Goal: Task Accomplishment & Management: Manage account settings

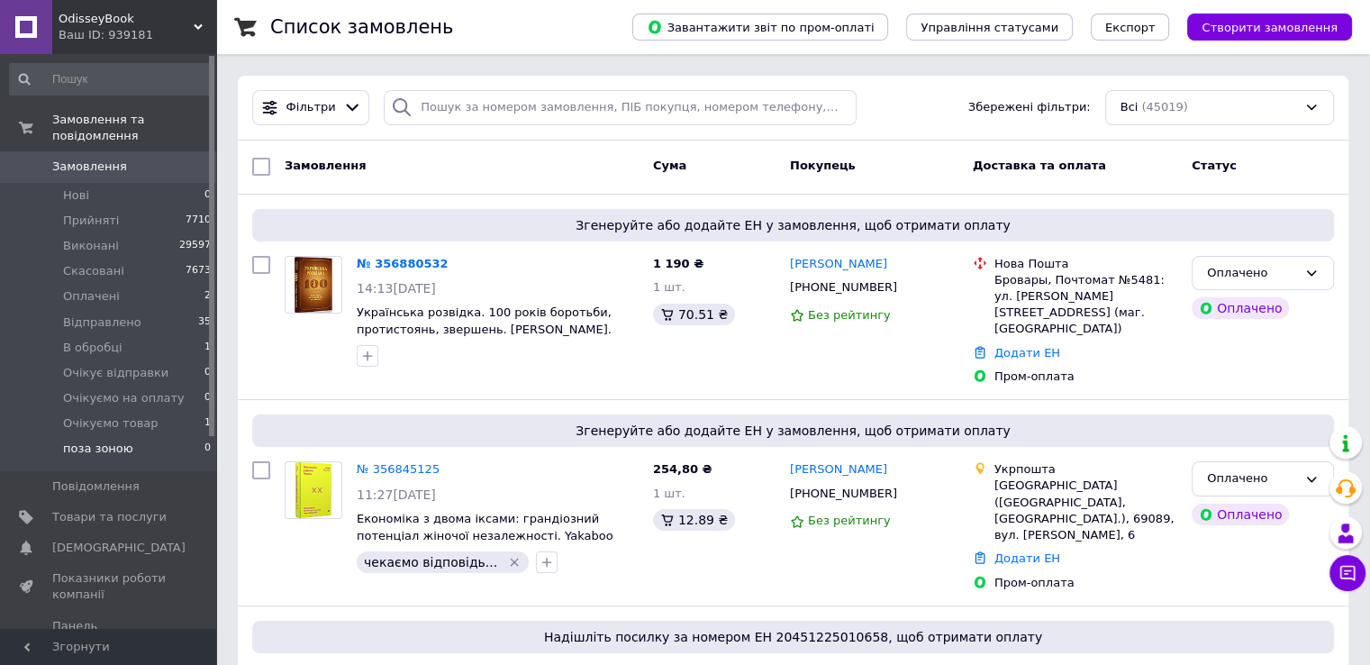
drag, startPoint x: 92, startPoint y: 471, endPoint x: 146, endPoint y: 421, distance: 73.9
click at [137, 284] on li "Оплачені 2" at bounding box center [111, 296] width 222 height 25
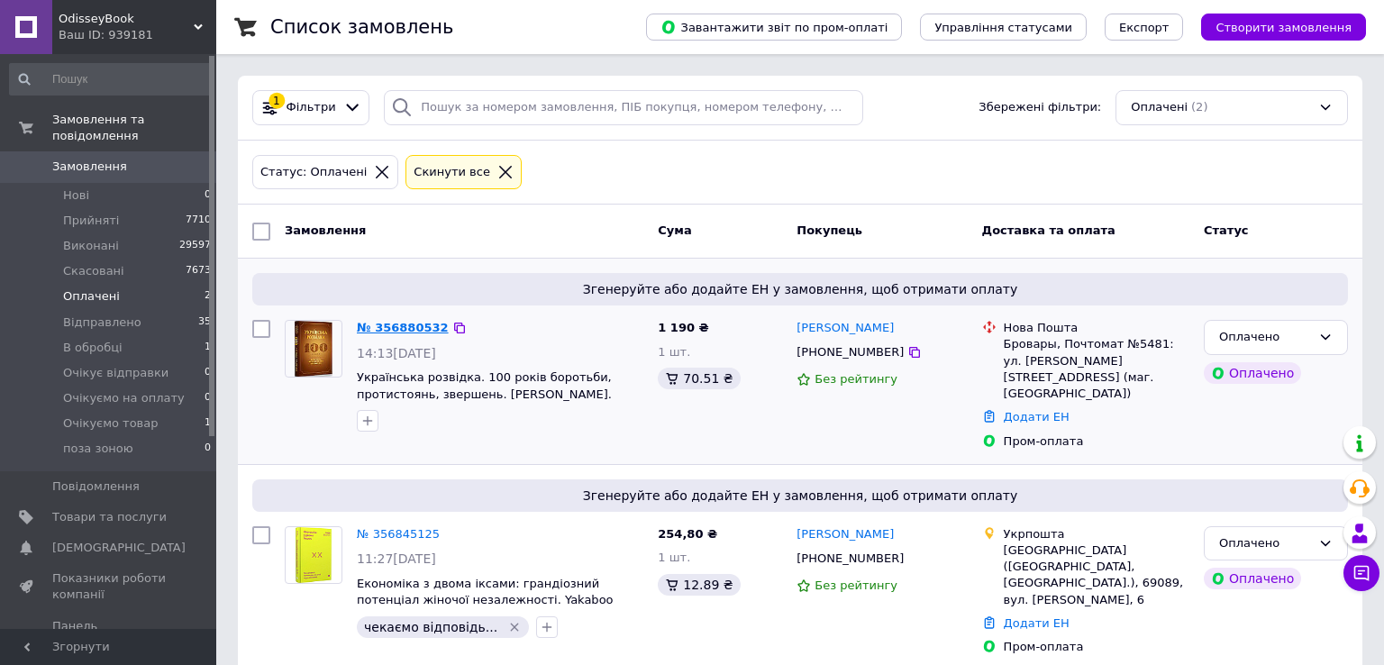
click at [375, 323] on link "№ 356880532" at bounding box center [403, 328] width 92 height 14
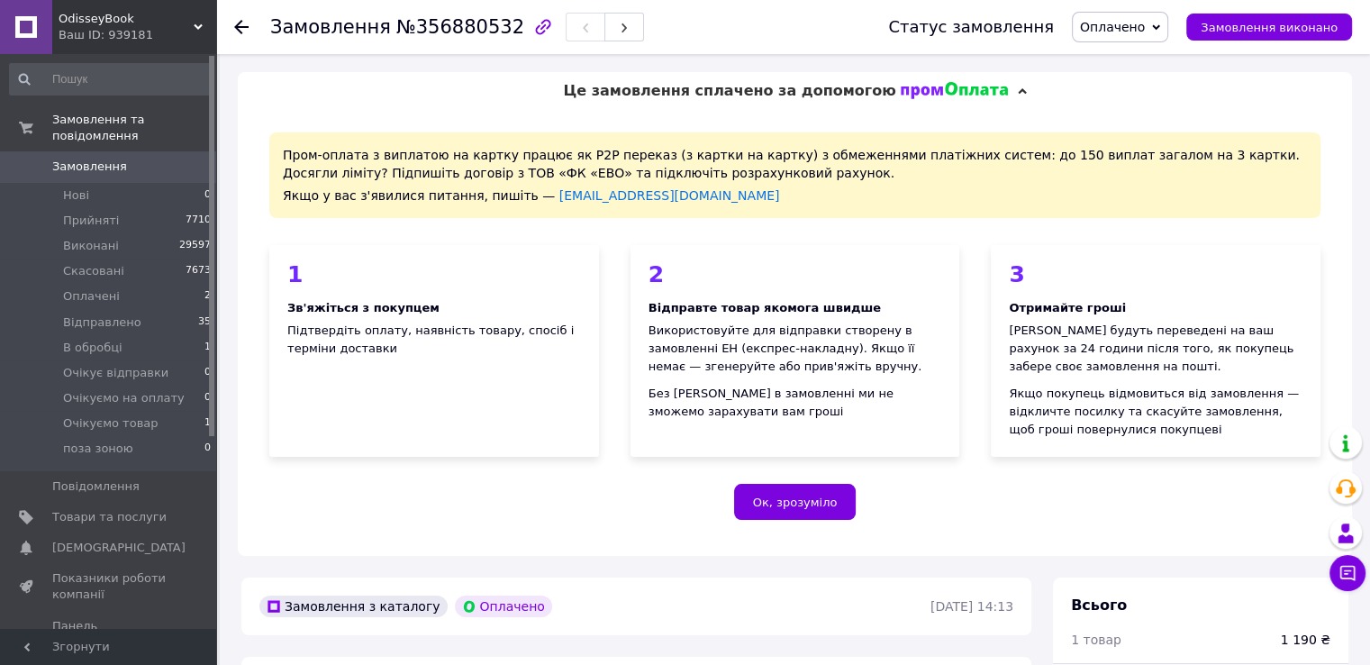
scroll to position [360, 0]
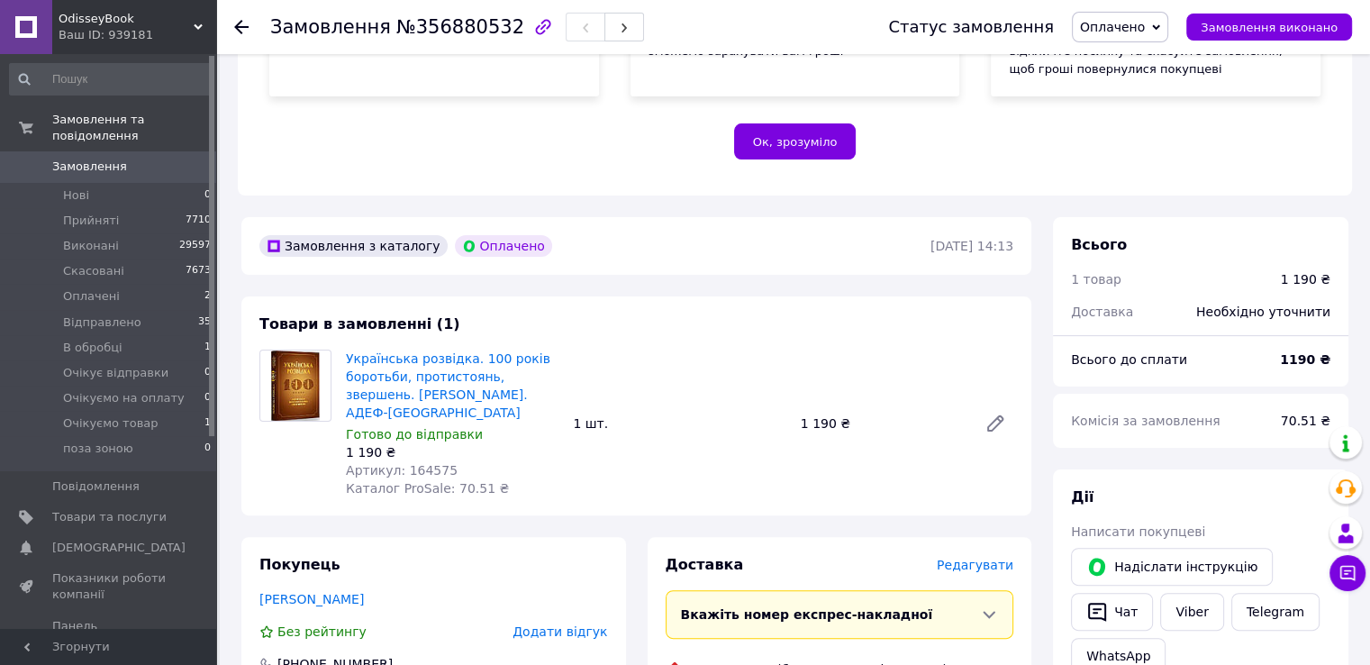
click at [426, 463] on span "Артикул: 164575" at bounding box center [402, 470] width 112 height 14
click at [427, 462] on div "Українська розвідка. 100 років боротьби, протистоянь, звершень. [PERSON_NAME]. …" at bounding box center [452, 423] width 227 height 155
copy span "164575"
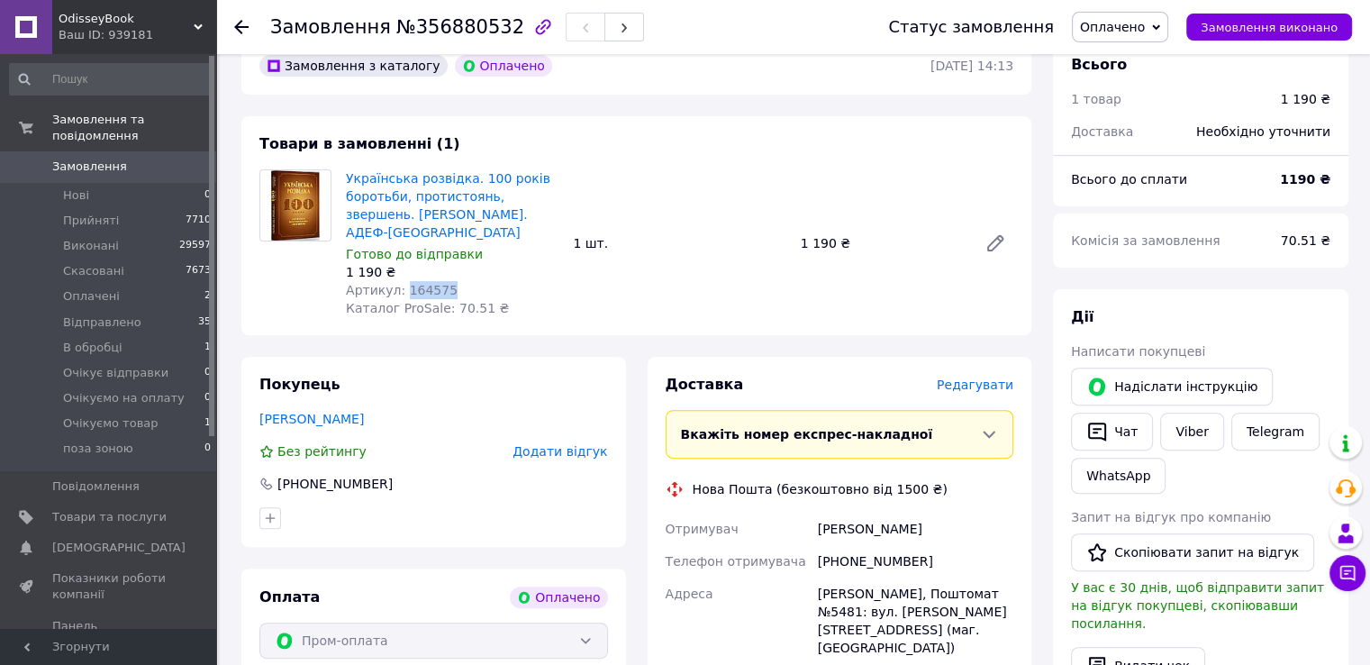
scroll to position [811, 0]
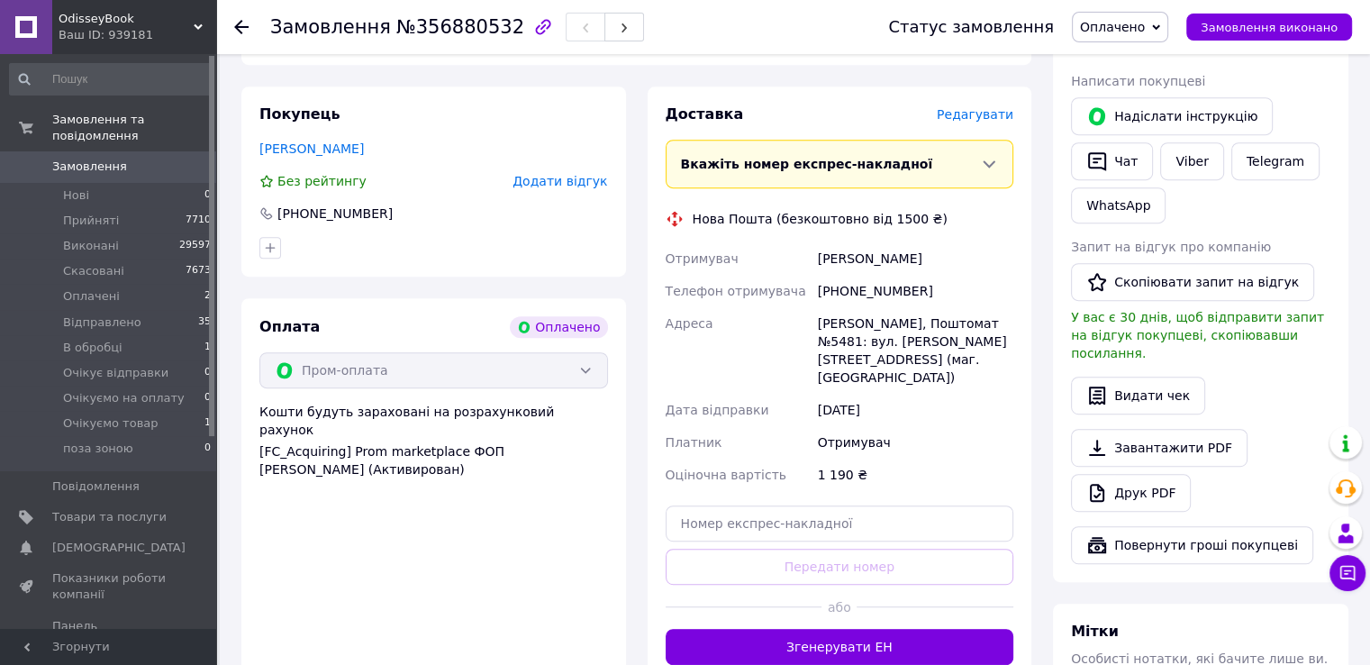
click at [869, 243] on div "[PERSON_NAME]" at bounding box center [915, 258] width 203 height 32
copy div "[PERSON_NAME]"
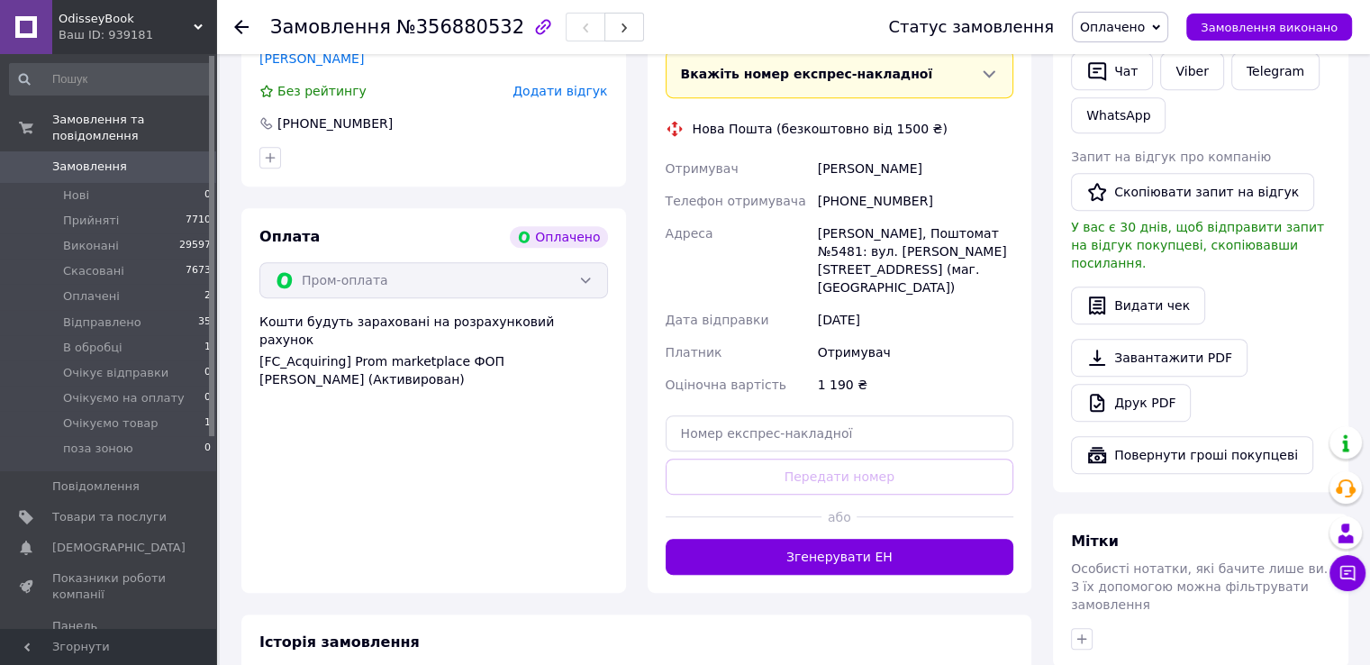
click at [851, 185] on div "[PHONE_NUMBER]" at bounding box center [915, 201] width 203 height 32
copy div "380501478715"
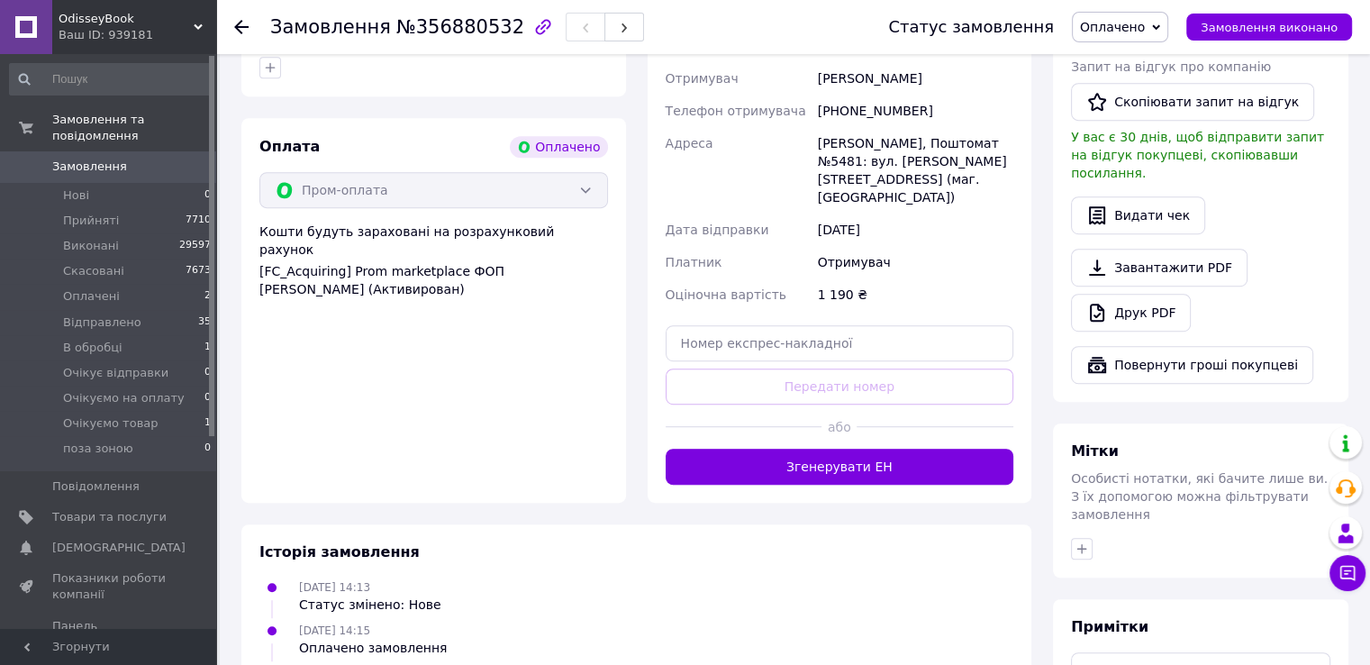
click at [863, 127] on div "[PERSON_NAME], Поштомат №5481: вул. [PERSON_NAME][STREET_ADDRESS] (маг. [GEOGRA…" at bounding box center [915, 170] width 203 height 86
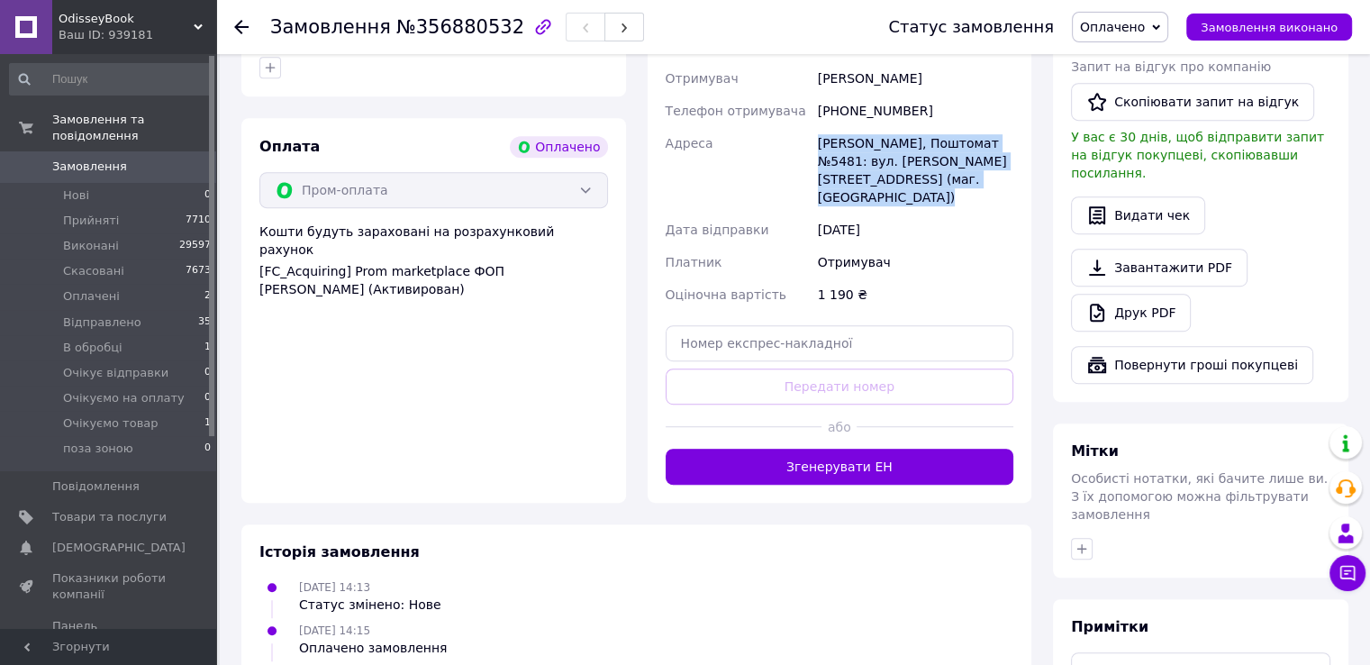
click at [863, 127] on div "[PERSON_NAME], Поштомат №5481: вул. [PERSON_NAME][STREET_ADDRESS] (маг. [GEOGRA…" at bounding box center [915, 170] width 203 height 86
copy div "[PERSON_NAME], Поштомат №5481: вул. [PERSON_NAME][STREET_ADDRESS] (маг. [GEOGRA…"
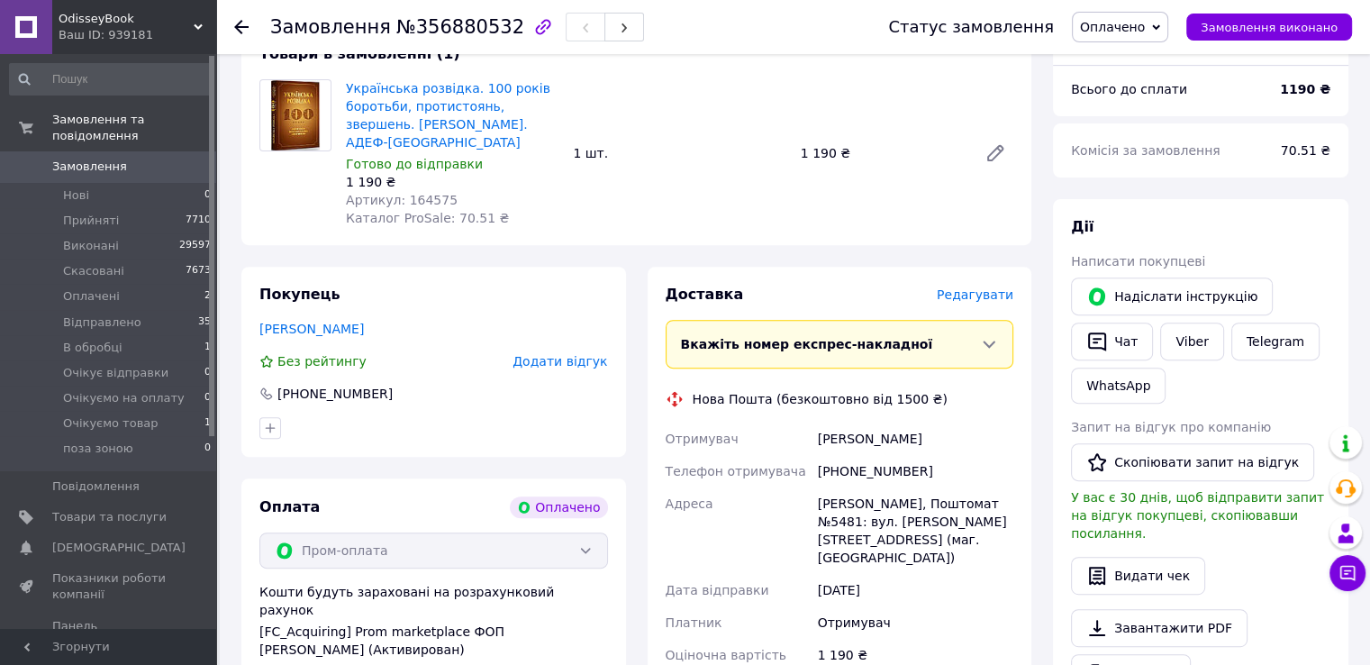
click at [444, 25] on span "№356880532" at bounding box center [460, 27] width 128 height 22
copy span "356880532"
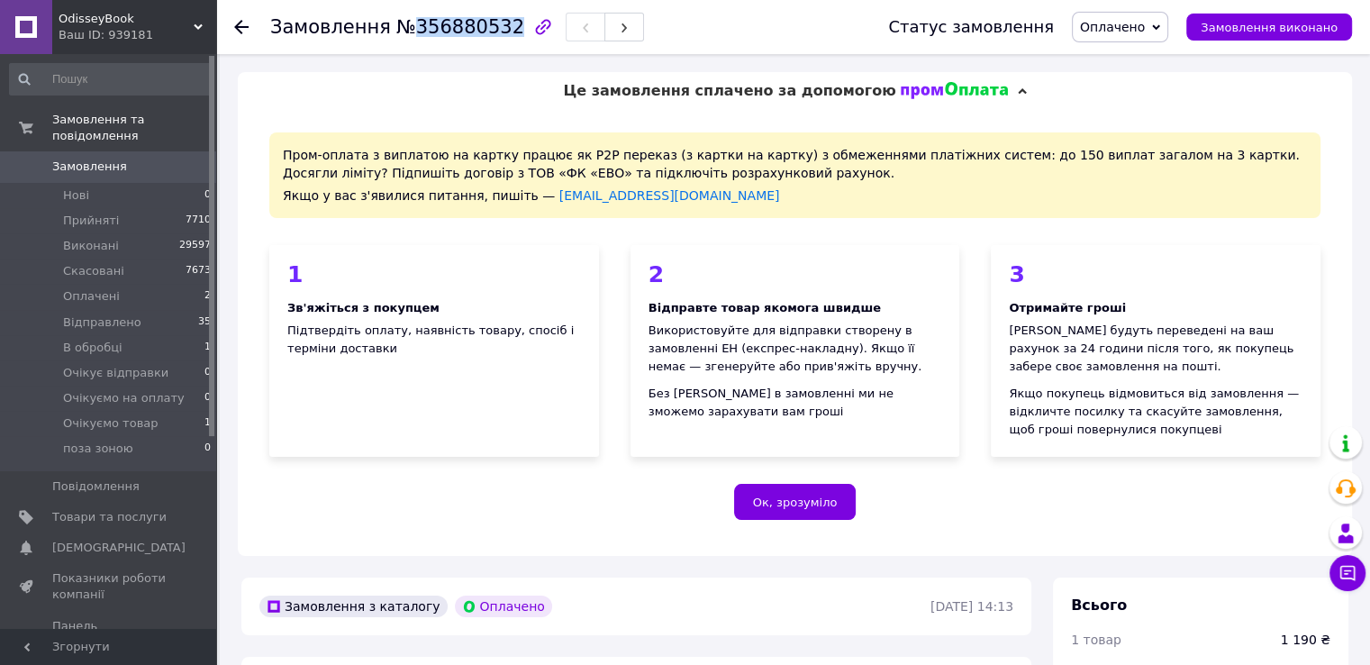
scroll to position [541, 0]
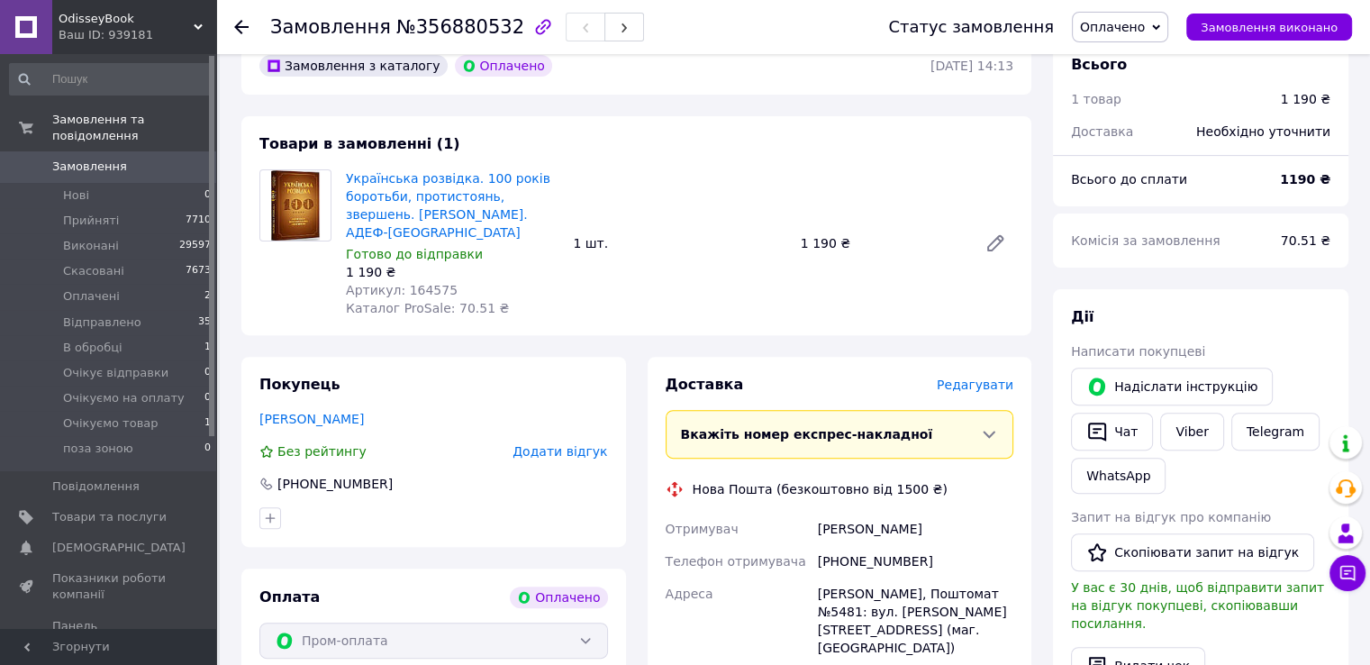
click at [851, 545] on div "[PHONE_NUMBER]" at bounding box center [915, 561] width 203 height 32
copy div "380501478715"
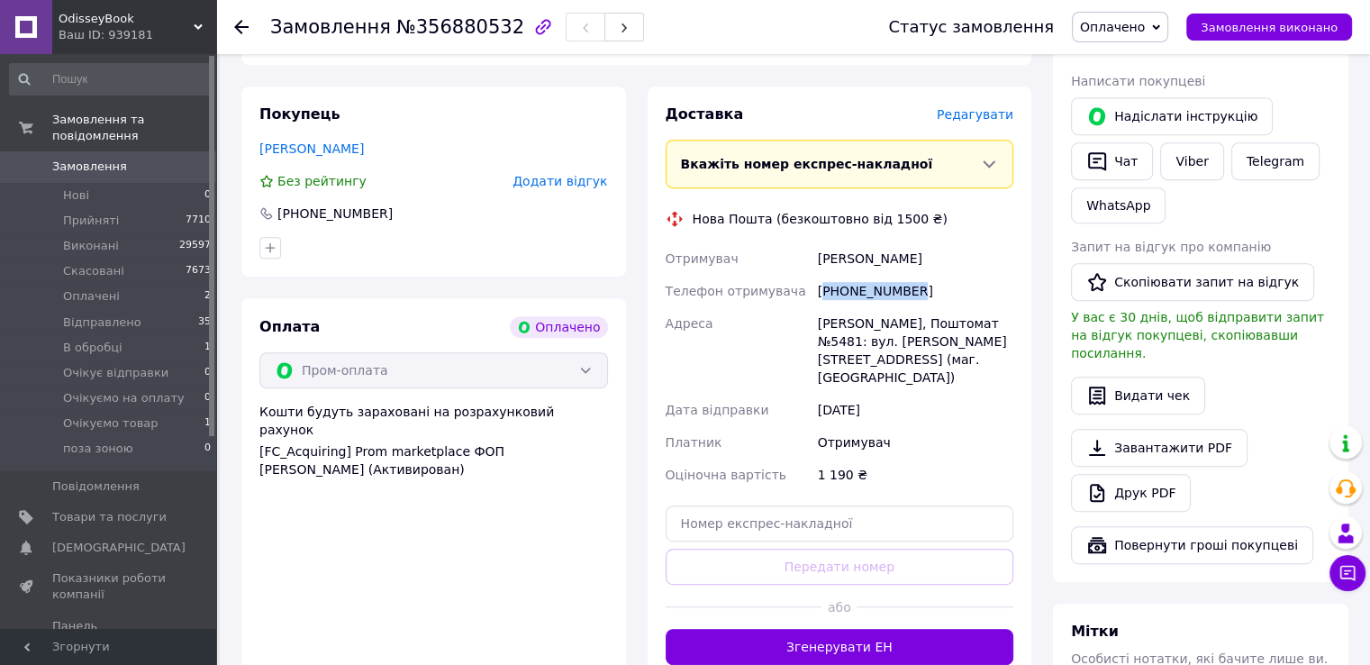
scroll to position [1148, 0]
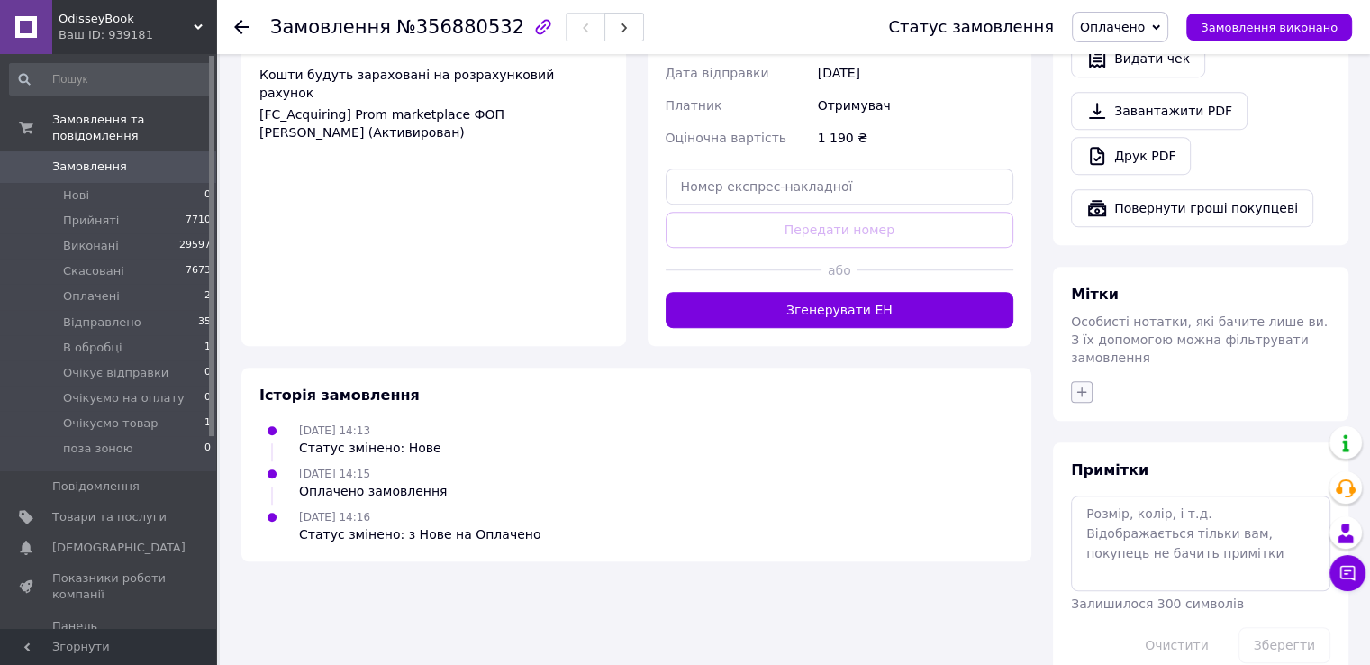
click at [1072, 381] on button "button" at bounding box center [1082, 392] width 22 height 22
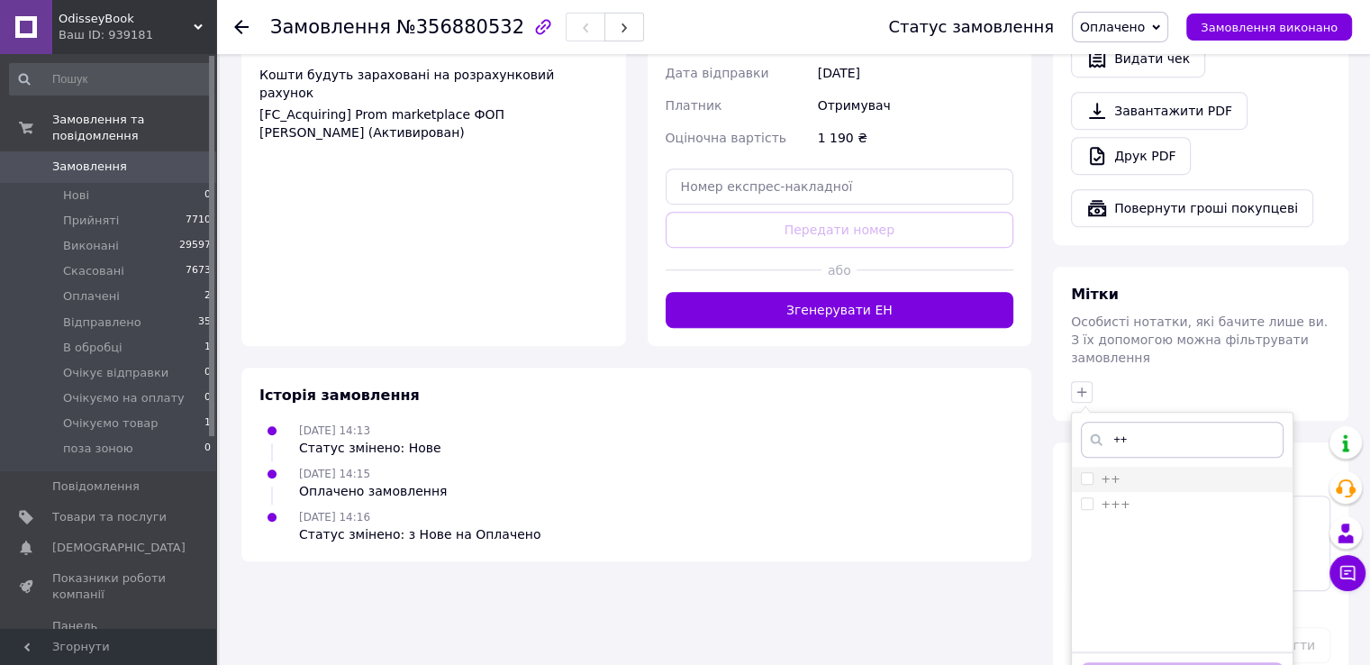
type input "++"
click at [1139, 471] on div "++" at bounding box center [1182, 479] width 203 height 16
checkbox input "true"
drag, startPoint x: 1139, startPoint y: 615, endPoint x: 1142, endPoint y: 636, distance: 21.0
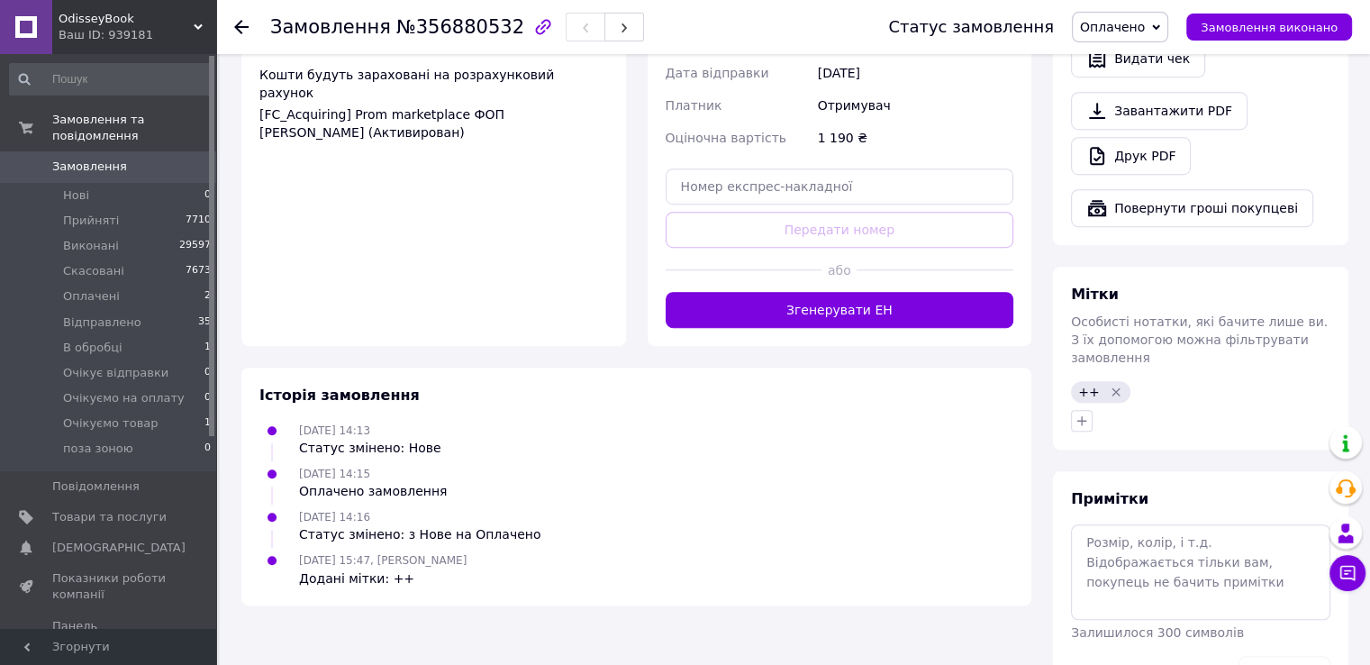
scroll to position [517, 0]
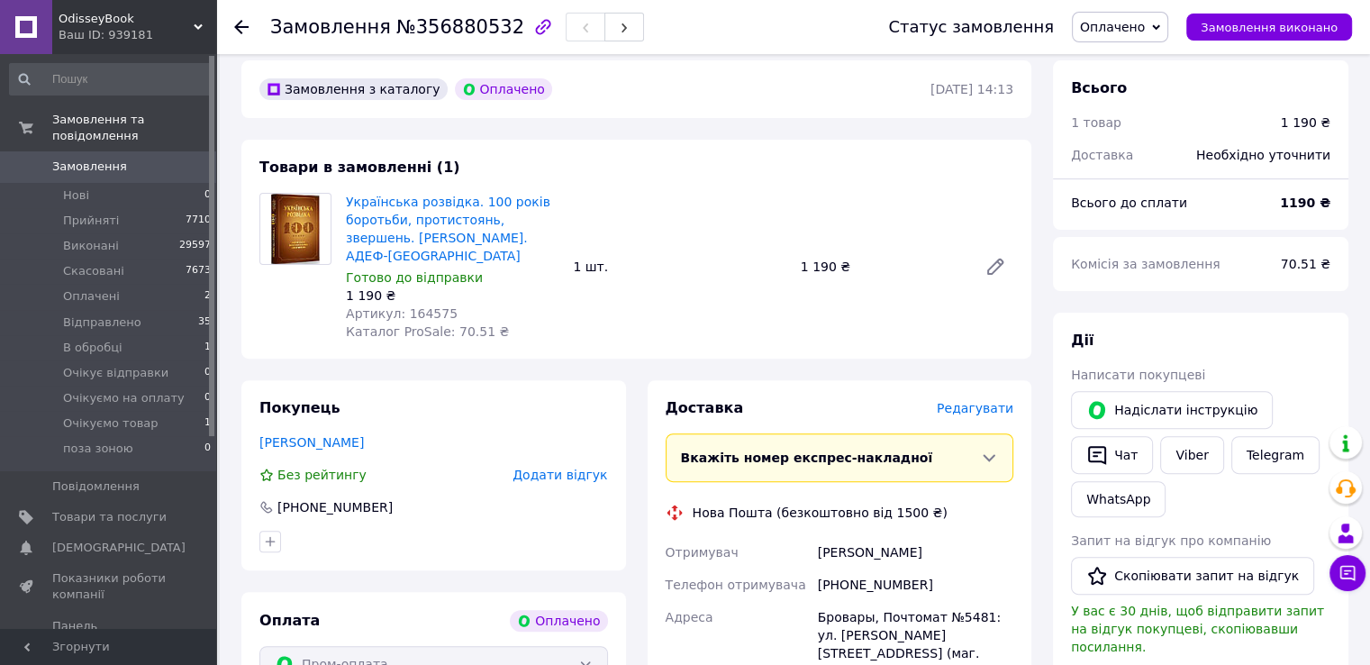
click at [1169, 15] on span "Оплачено" at bounding box center [1120, 27] width 96 height 31
click at [1149, 141] on li "Відправлено" at bounding box center [1143, 144] width 140 height 27
click at [175, 284] on li "Оплачені 2" at bounding box center [111, 296] width 222 height 25
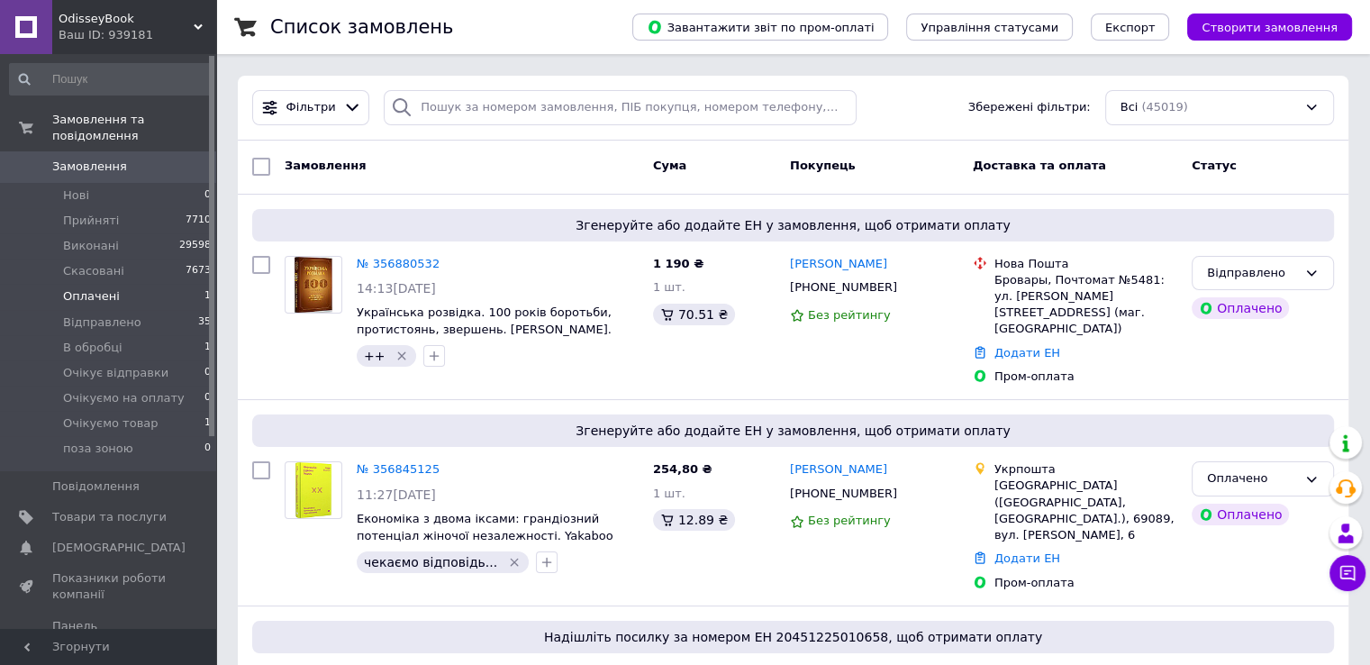
click at [157, 284] on li "Оплачені 1" at bounding box center [111, 296] width 222 height 25
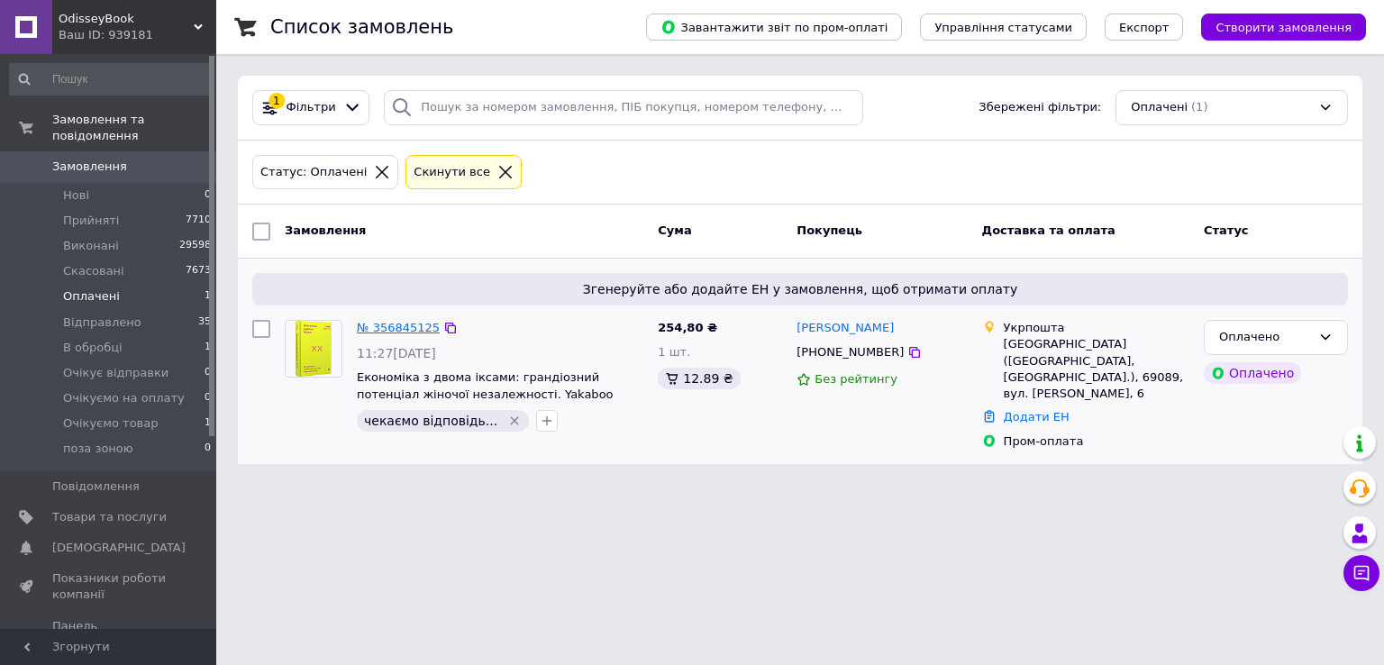
click at [387, 329] on link "№ 356845125" at bounding box center [398, 328] width 83 height 14
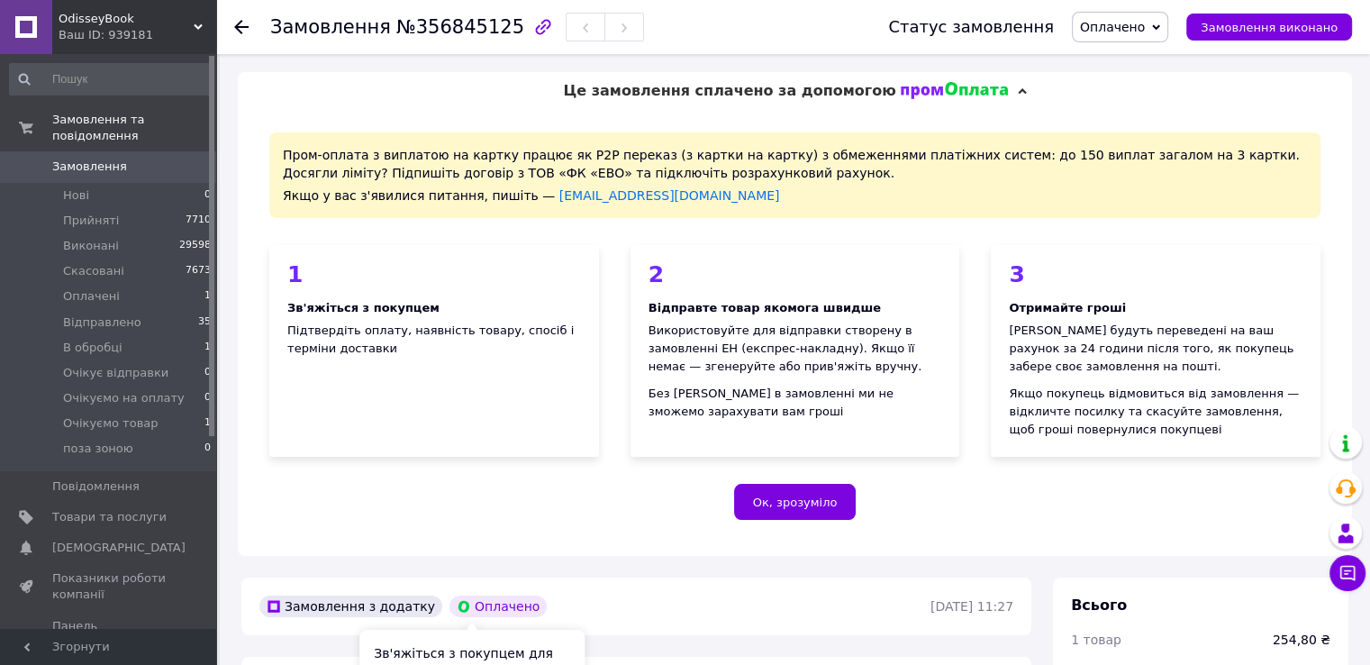
scroll to position [541, 0]
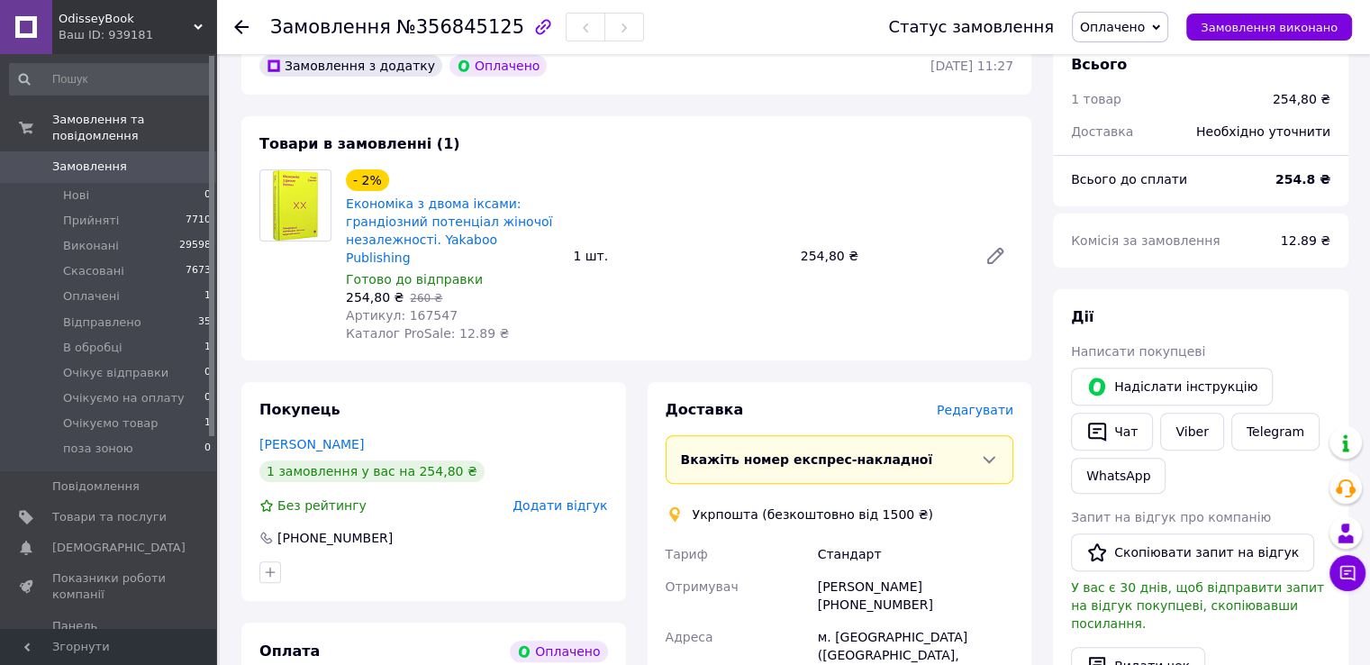
click at [429, 288] on div "254,80 ₴   260 ₴" at bounding box center [452, 297] width 213 height 18
drag, startPoint x: 429, startPoint y: 283, endPoint x: 414, endPoint y: 303, distance: 25.0
click at [414, 308] on span "Артикул: 167547" at bounding box center [402, 315] width 112 height 14
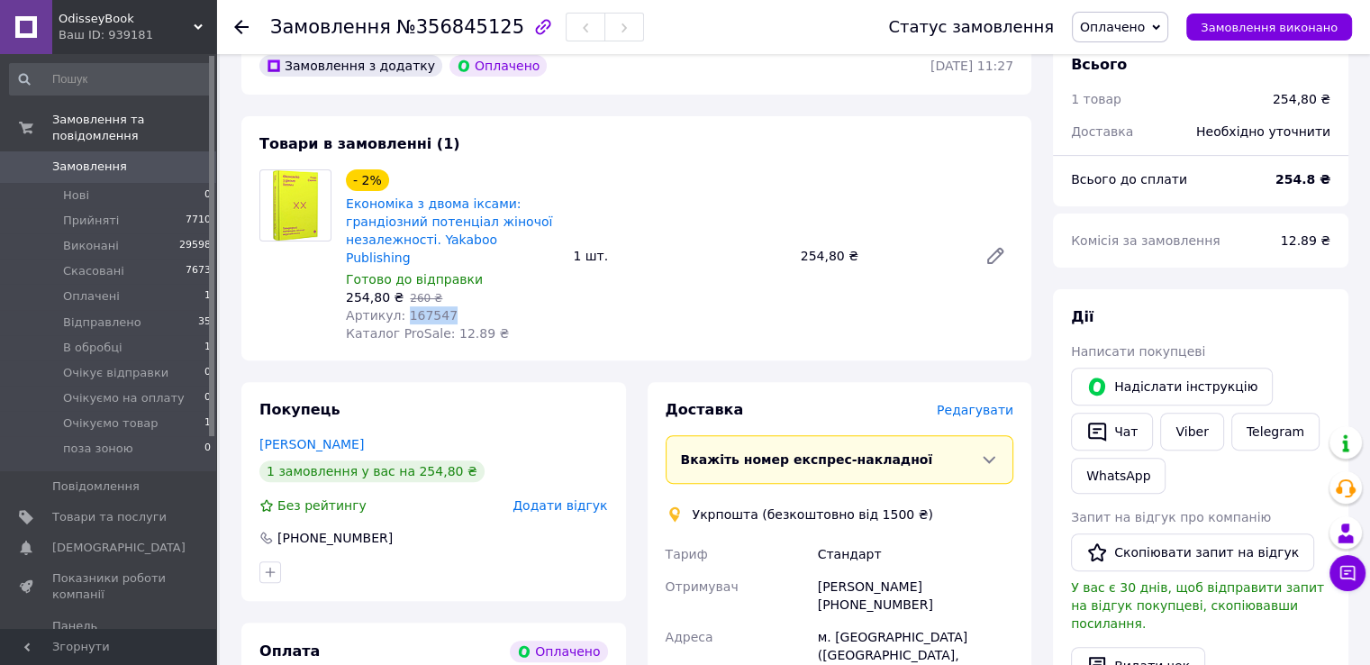
copy span "167547"
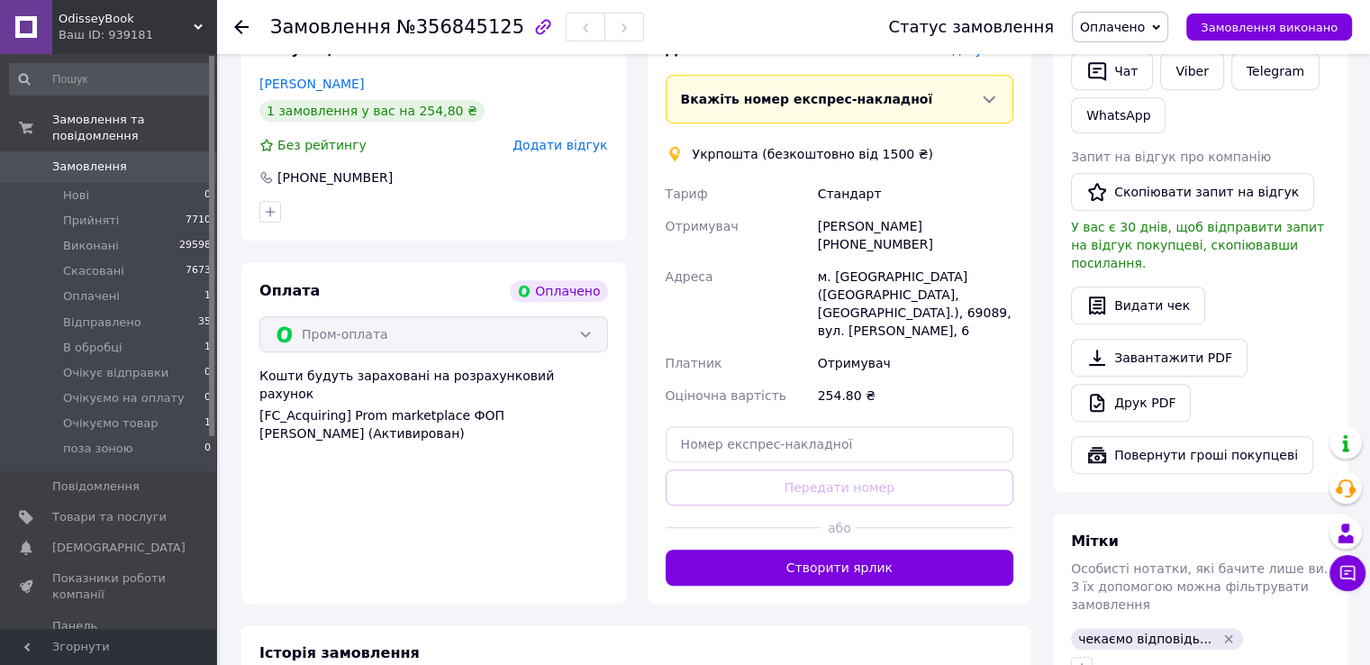
scroll to position [721, 0]
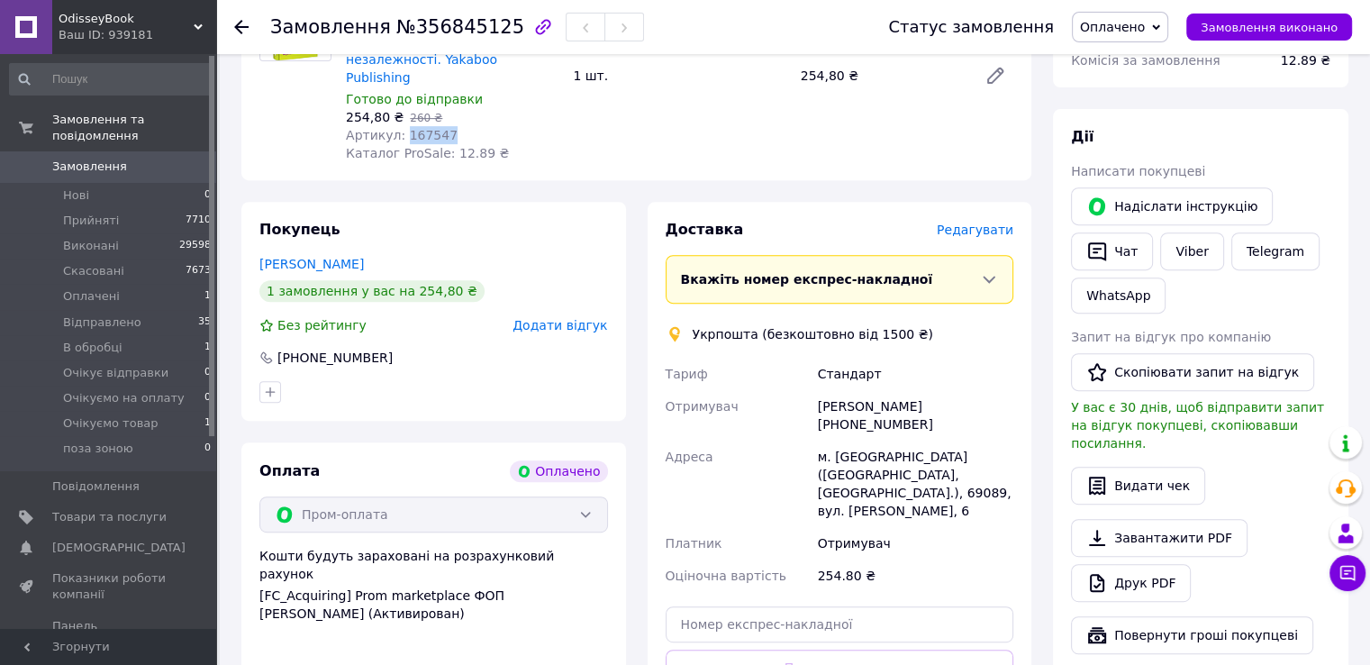
drag, startPoint x: 385, startPoint y: 243, endPoint x: 248, endPoint y: 239, distance: 137.0
click at [248, 239] on div "Покупець Желтовська Тетяна 1 замовлення у вас на 254,80 ₴ Без рейтингу Додати в…" at bounding box center [433, 311] width 385 height 219
copy link "Желтовська Тетяна"
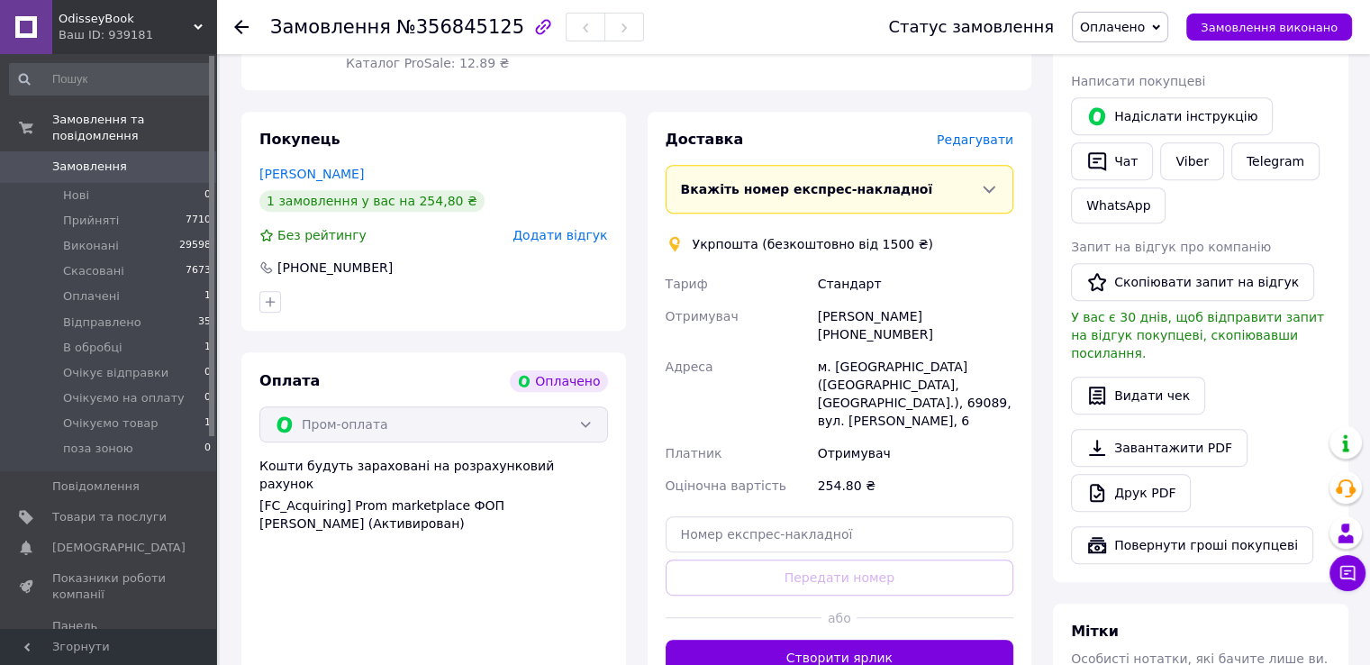
click at [883, 318] on div "Тетяна Желтовська +380988162835" at bounding box center [915, 325] width 203 height 50
copy div "380988162835"
click at [876, 358] on div "м. Запоріжжя (Запорізька обл., Запорізький р-н.), 69089, вул. Абрагама Коопа, 6" at bounding box center [915, 393] width 203 height 86
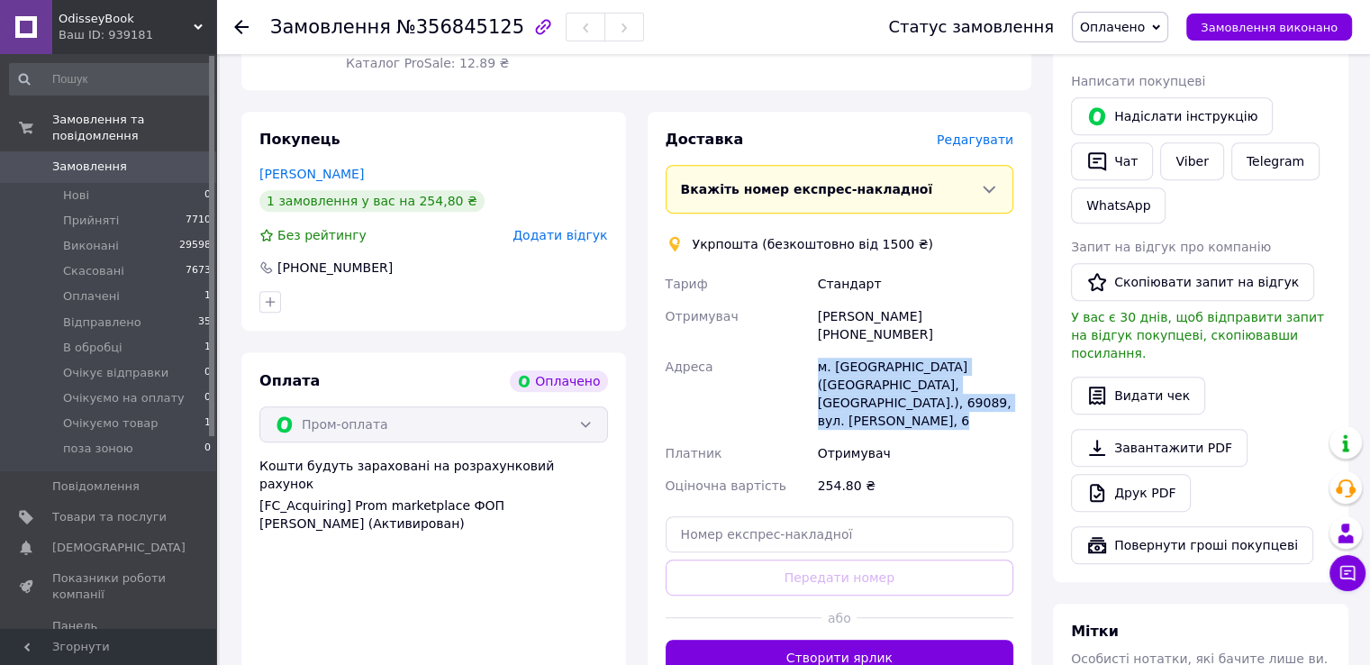
click at [876, 358] on div "м. Запоріжжя (Запорізька обл., Запорізький р-н.), 69089, вул. Абрагама Коопа, 6" at bounding box center [915, 393] width 203 height 86
copy div "м. Запоріжжя (Запорізька обл., Запорізький р-н.), 69089, вул. Абрагама Коопа, 6"
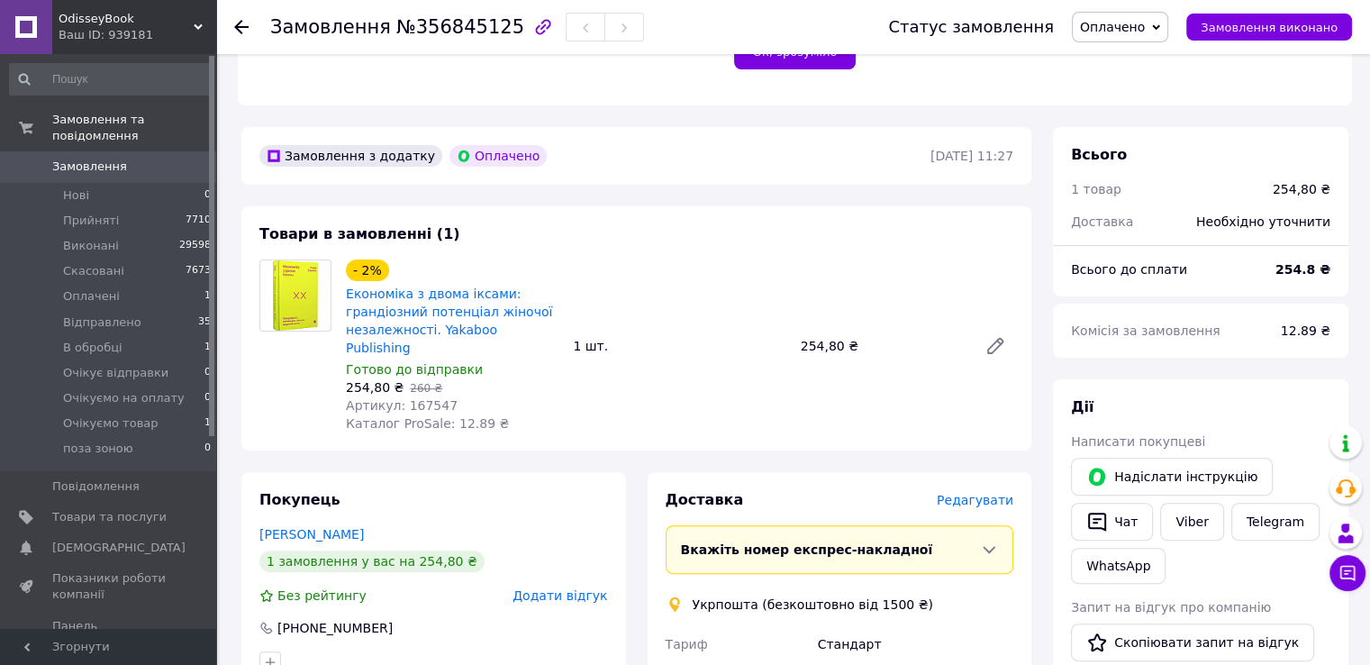
click at [396, 34] on span "№356845125" at bounding box center [460, 27] width 128 height 22
click at [441, 37] on span "№356845125" at bounding box center [460, 27] width 128 height 22
copy span "356845125"
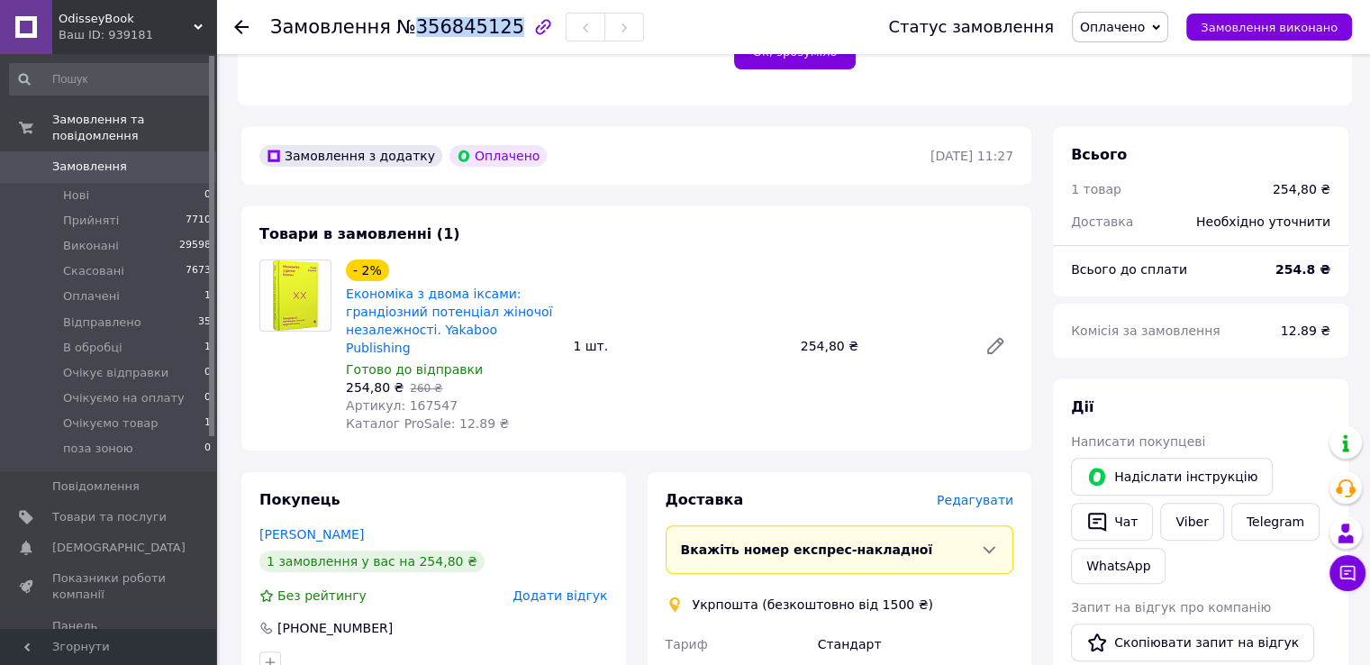
click at [1145, 23] on span "Оплачено" at bounding box center [1112, 27] width 65 height 14
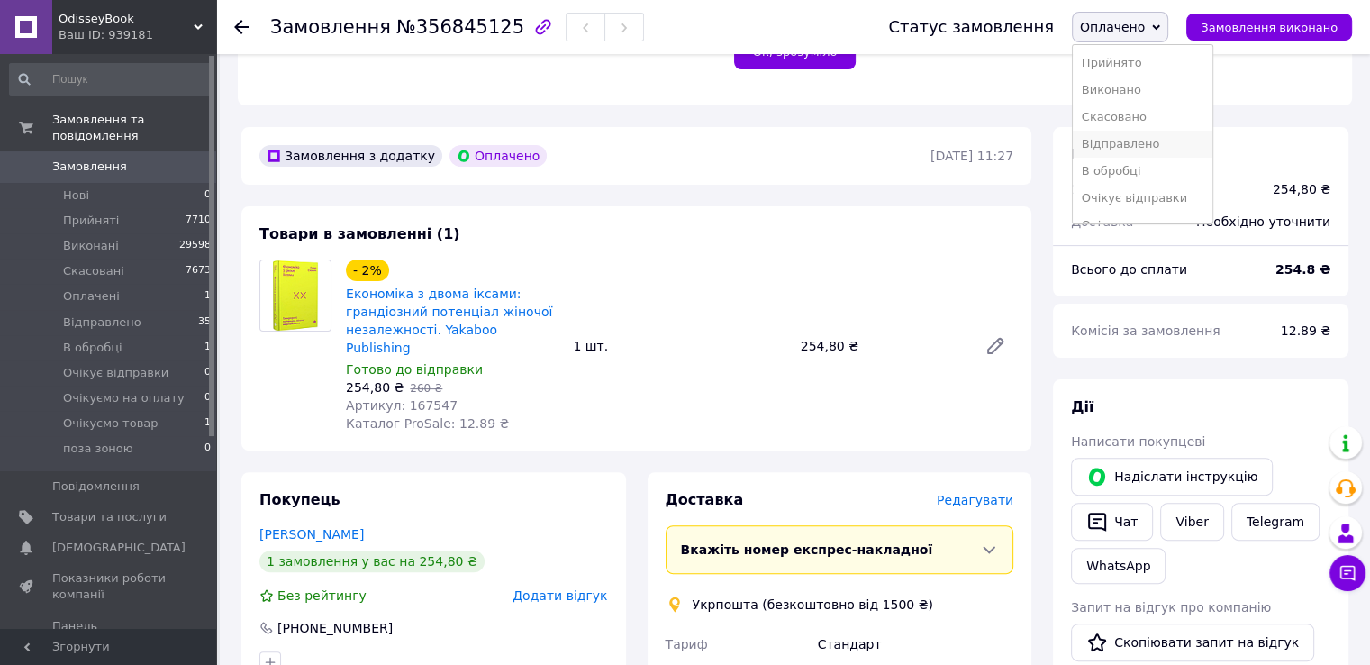
click at [1128, 141] on li "Відправлено" at bounding box center [1143, 144] width 140 height 27
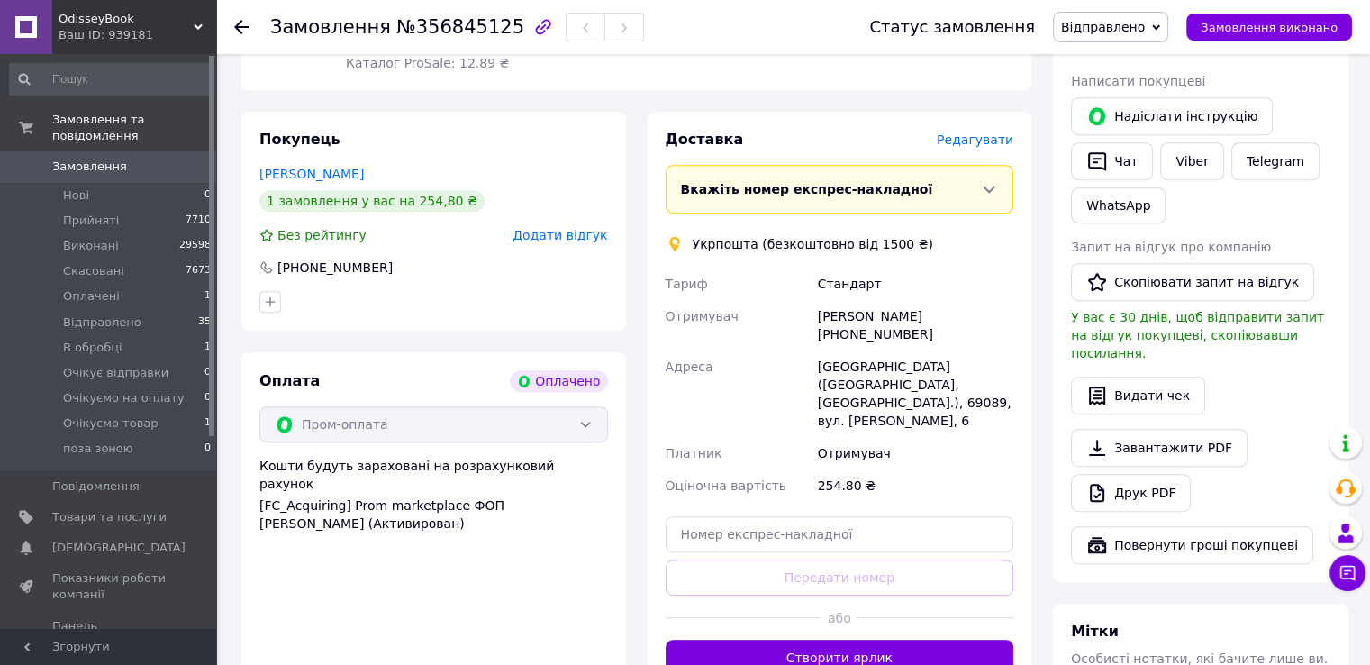
scroll to position [1171, 0]
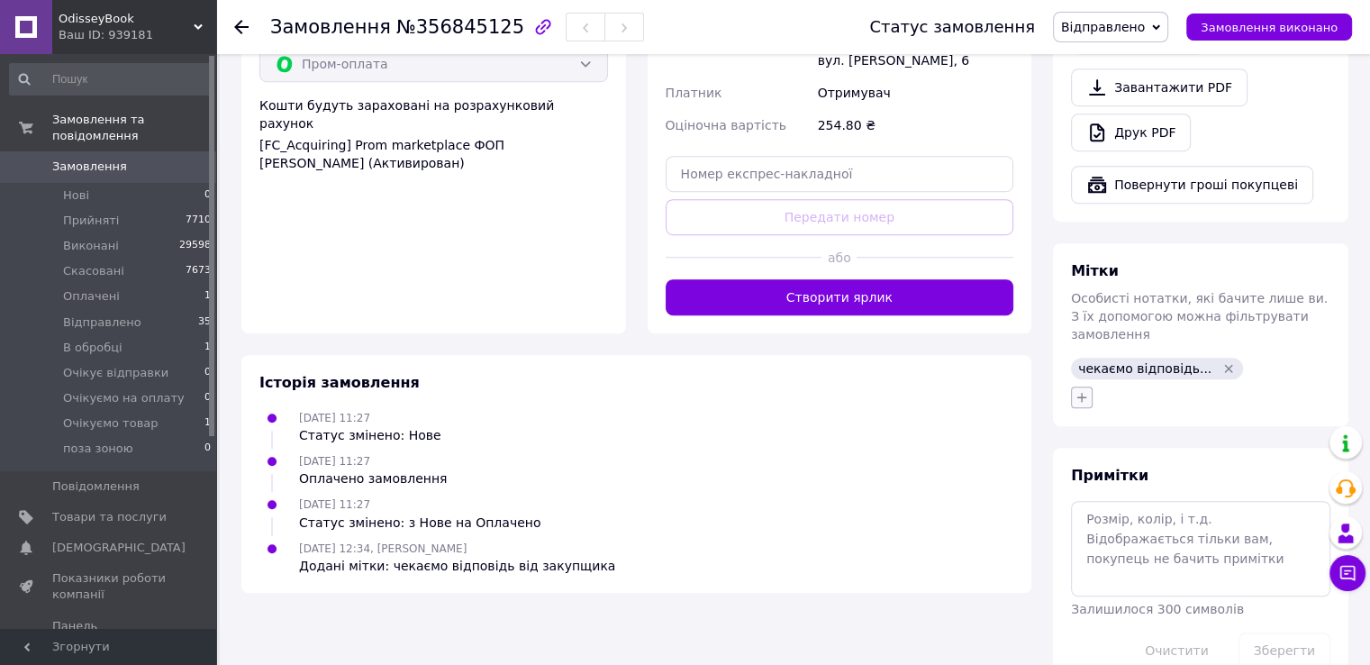
click at [1074, 387] on button "button" at bounding box center [1082, 398] width 22 height 22
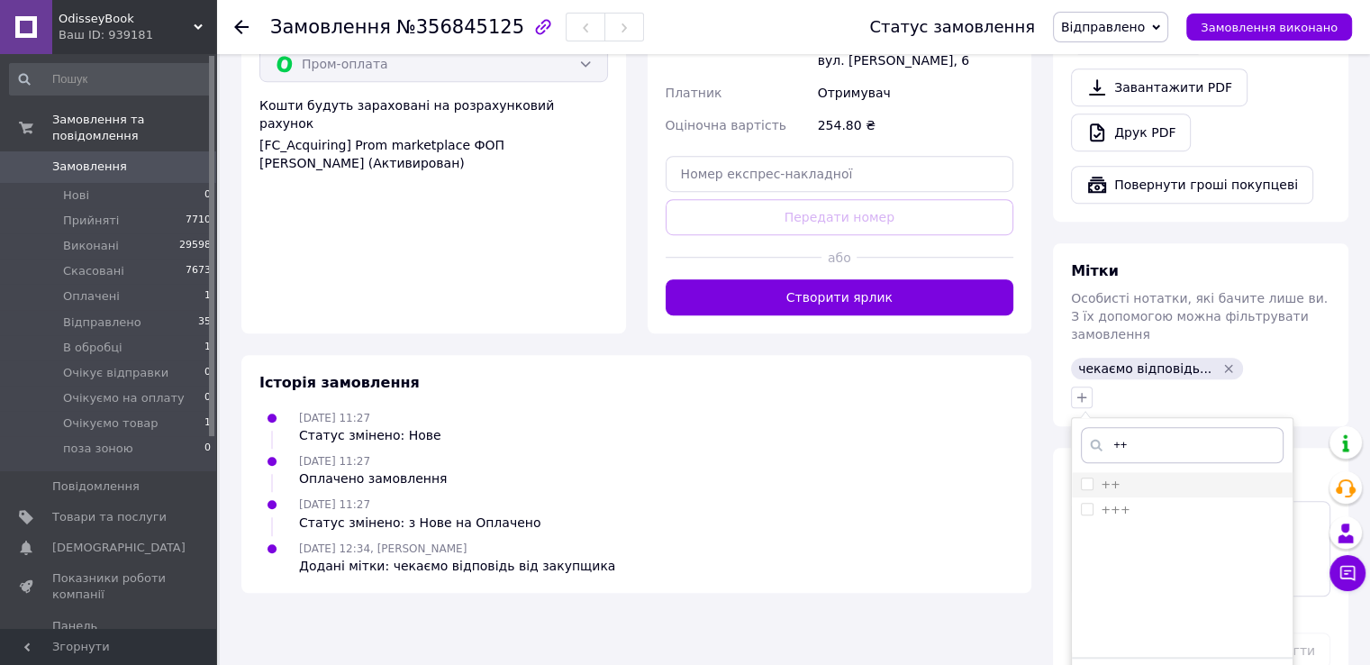
type input "++"
click at [1164, 477] on div "++" at bounding box center [1182, 485] width 203 height 16
checkbox input "true"
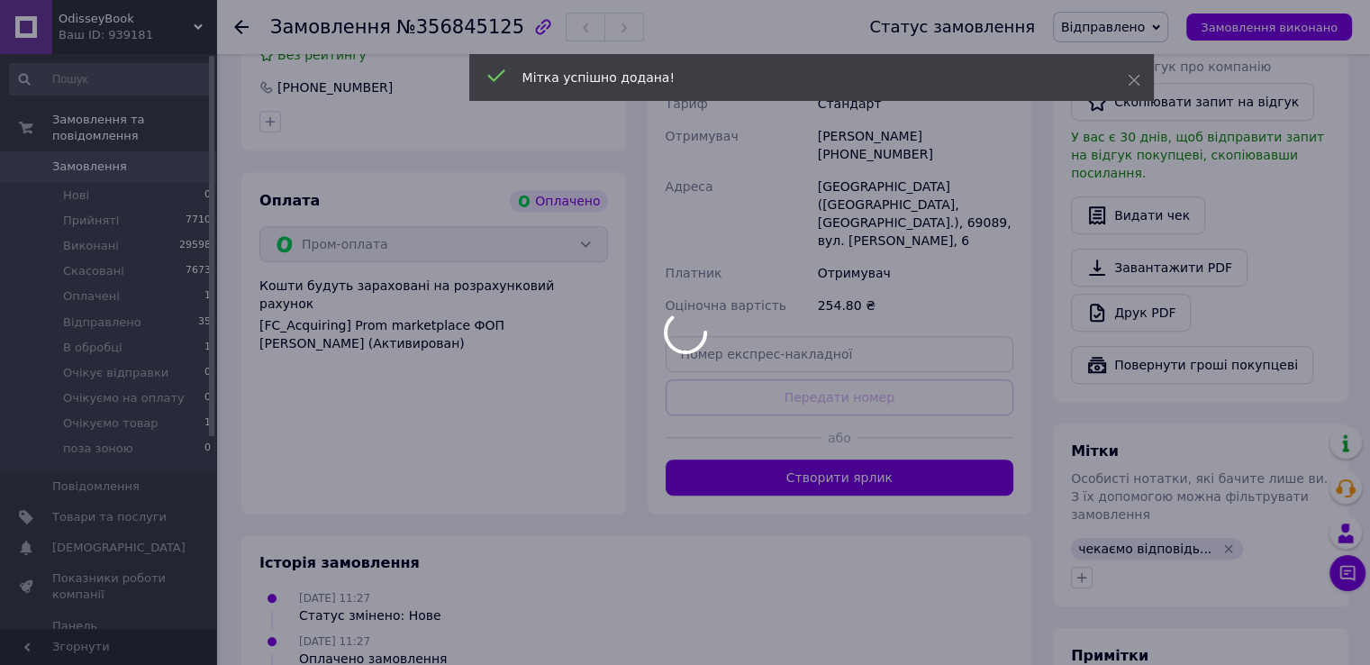
scroll to position [721, 0]
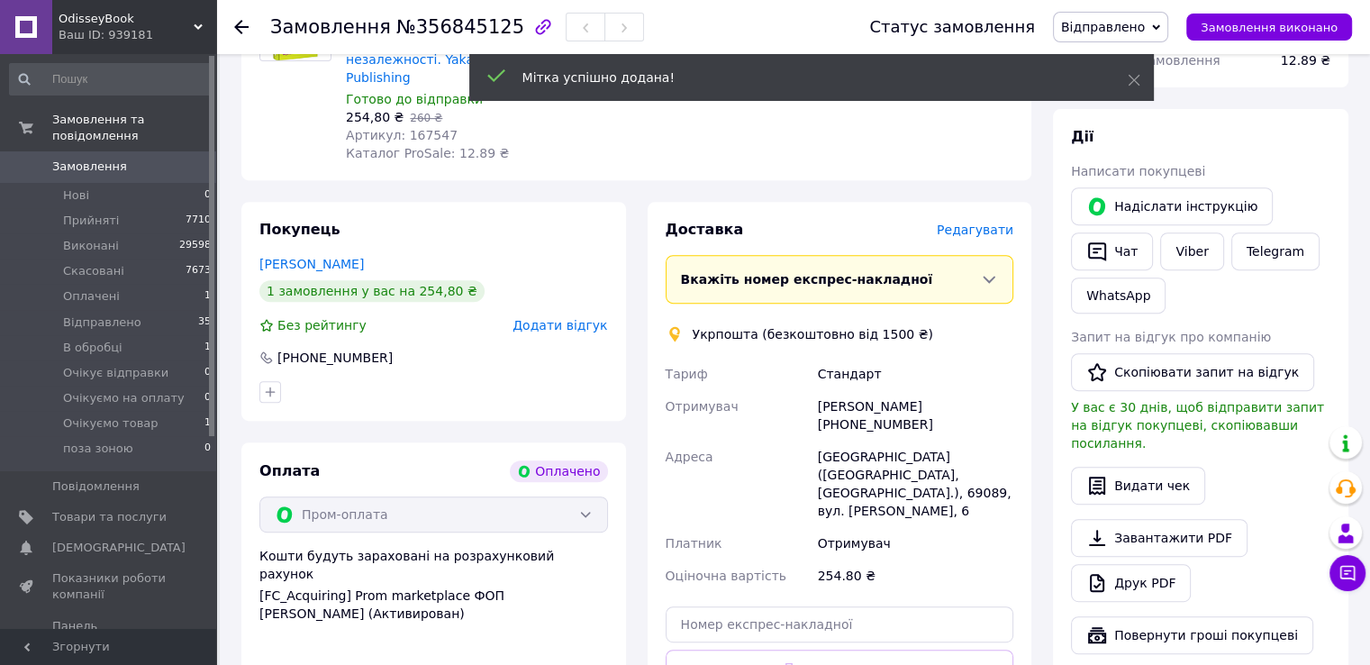
click at [869, 414] on div "Тетяна Желтовська +380988162835" at bounding box center [915, 415] width 203 height 50
copy div "380988162835"
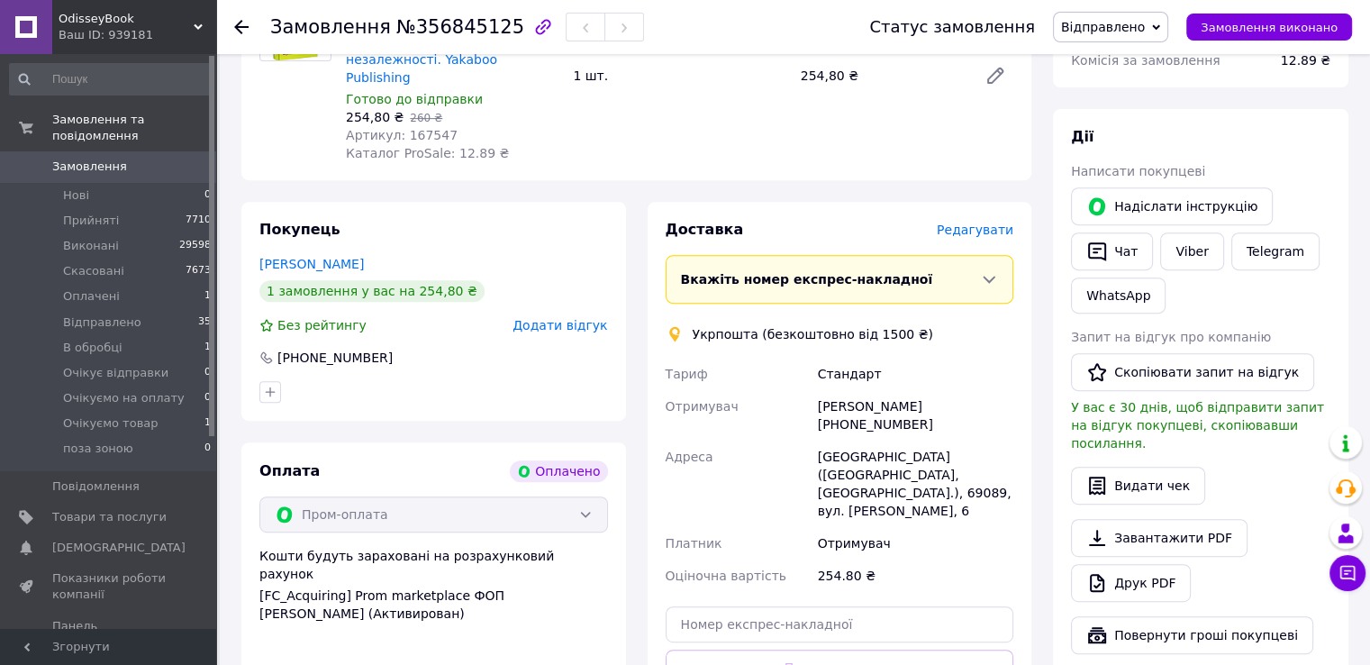
scroll to position [360, 0]
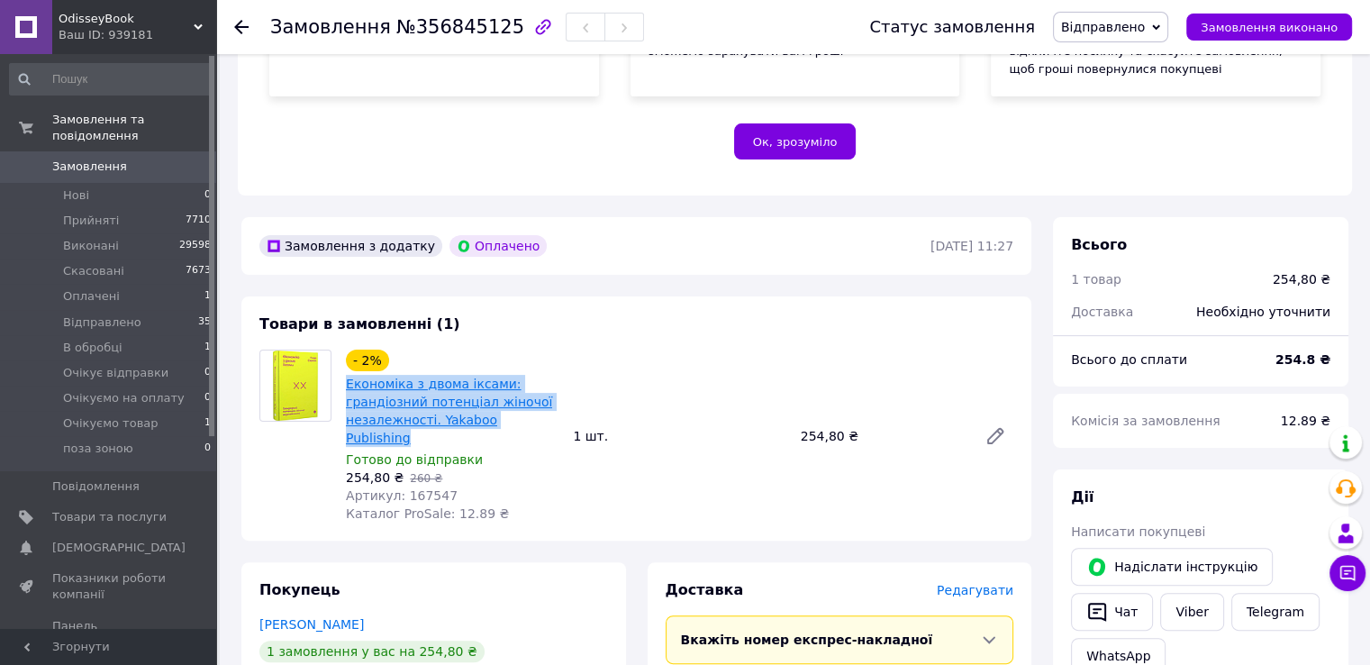
drag, startPoint x: 538, startPoint y: 419, endPoint x: 346, endPoint y: 394, distance: 193.6
click at [346, 394] on span "Економіка з двома іксами: грандіозний потенціал жіночої незалежності. Yakaboo P…" at bounding box center [452, 411] width 213 height 72
copy link "Економіка з двома іксами: грандіозний потенціал жіночої незалежності. Yakaboo P…"
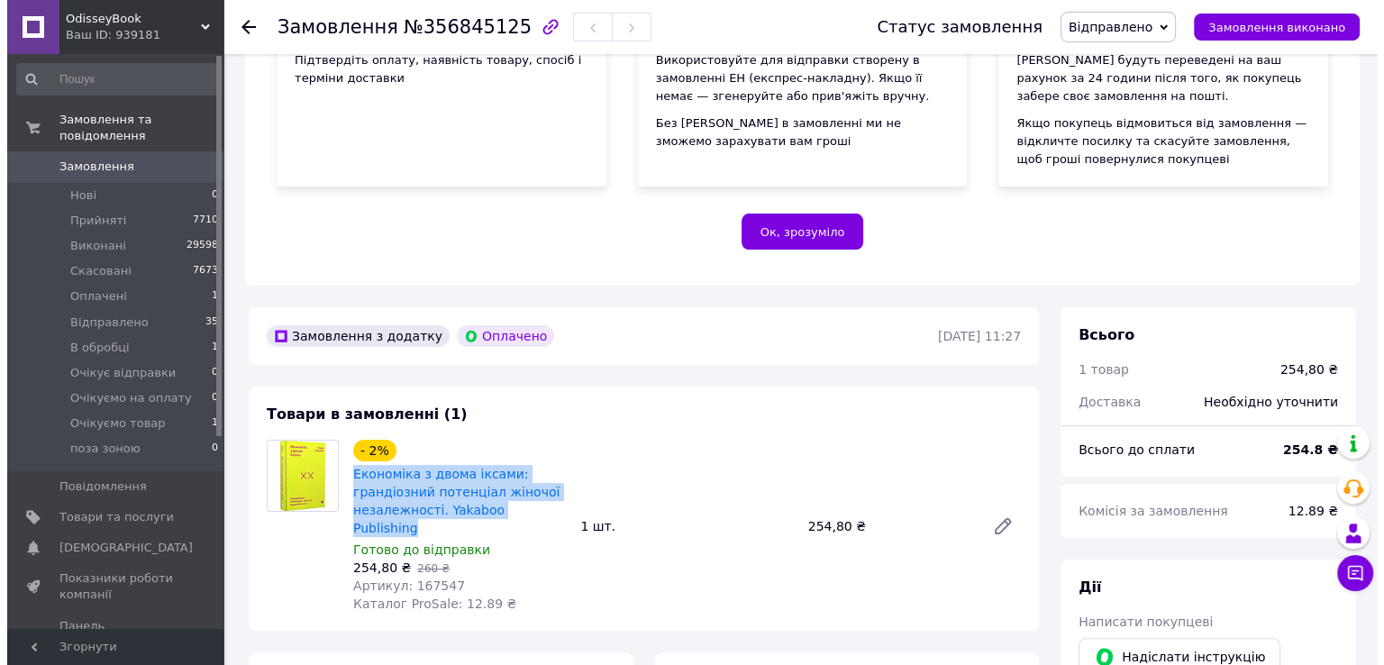
scroll to position [0, 0]
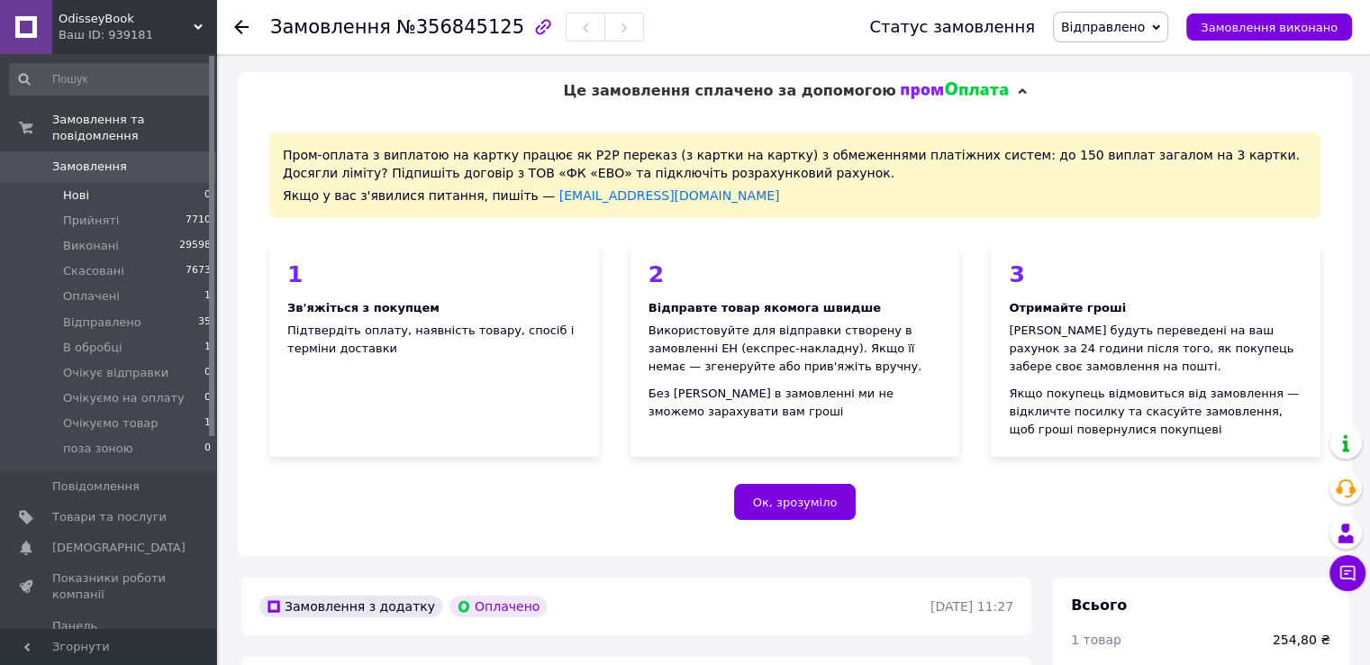
click at [112, 187] on li "Нові 0" at bounding box center [111, 195] width 222 height 25
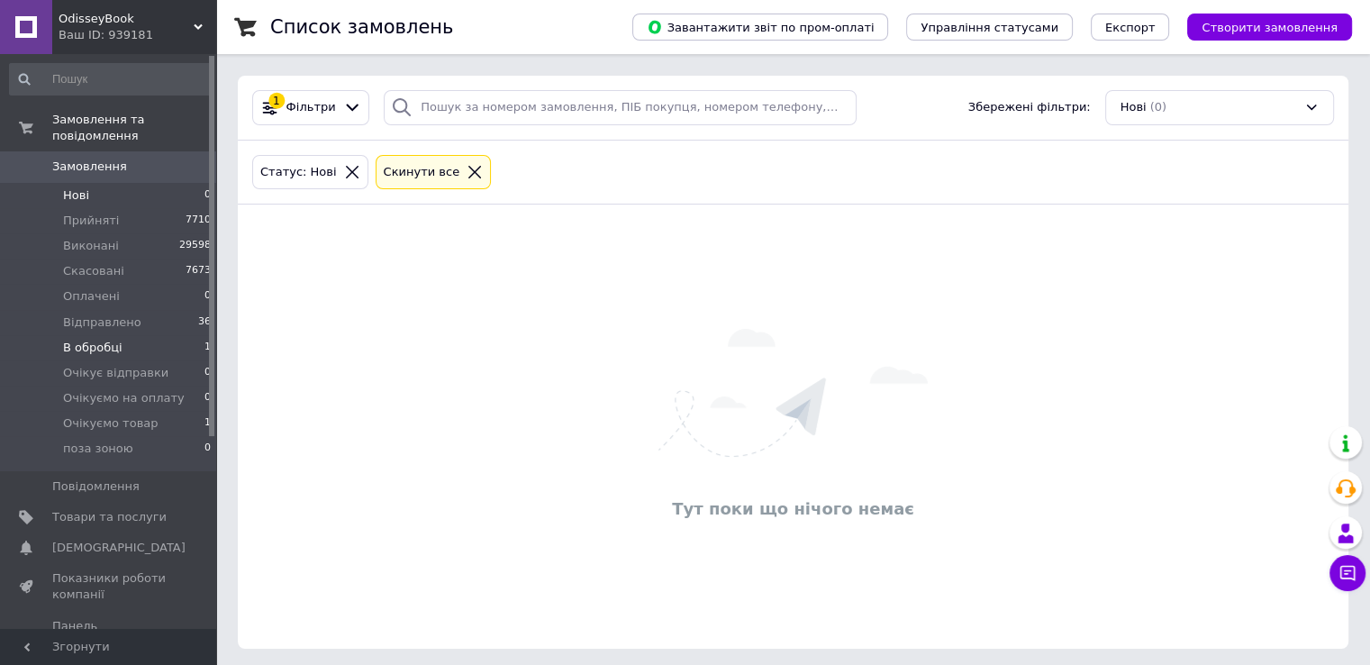
click at [141, 335] on li "В обробці 1" at bounding box center [111, 347] width 222 height 25
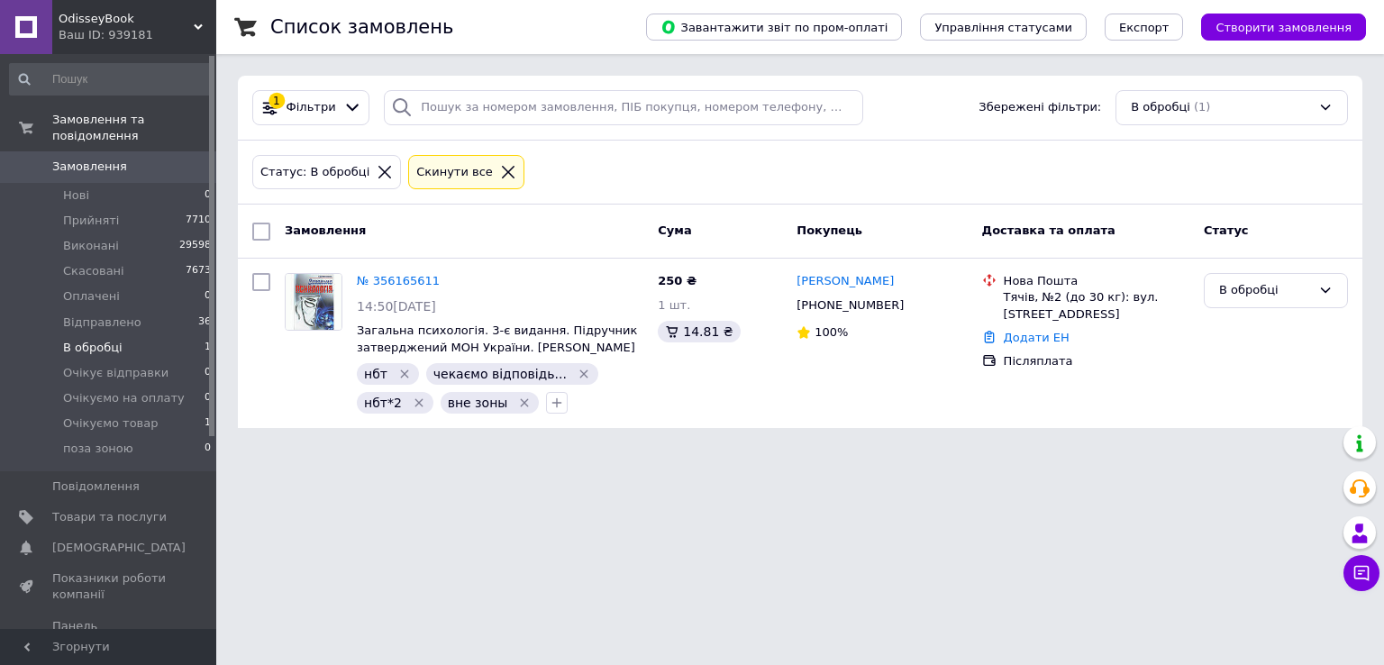
click at [158, 335] on li "В обробці 1" at bounding box center [111, 347] width 222 height 25
click at [155, 310] on li "Відправлено 36" at bounding box center [111, 322] width 222 height 25
